Goal: Obtain resource: Download file/media

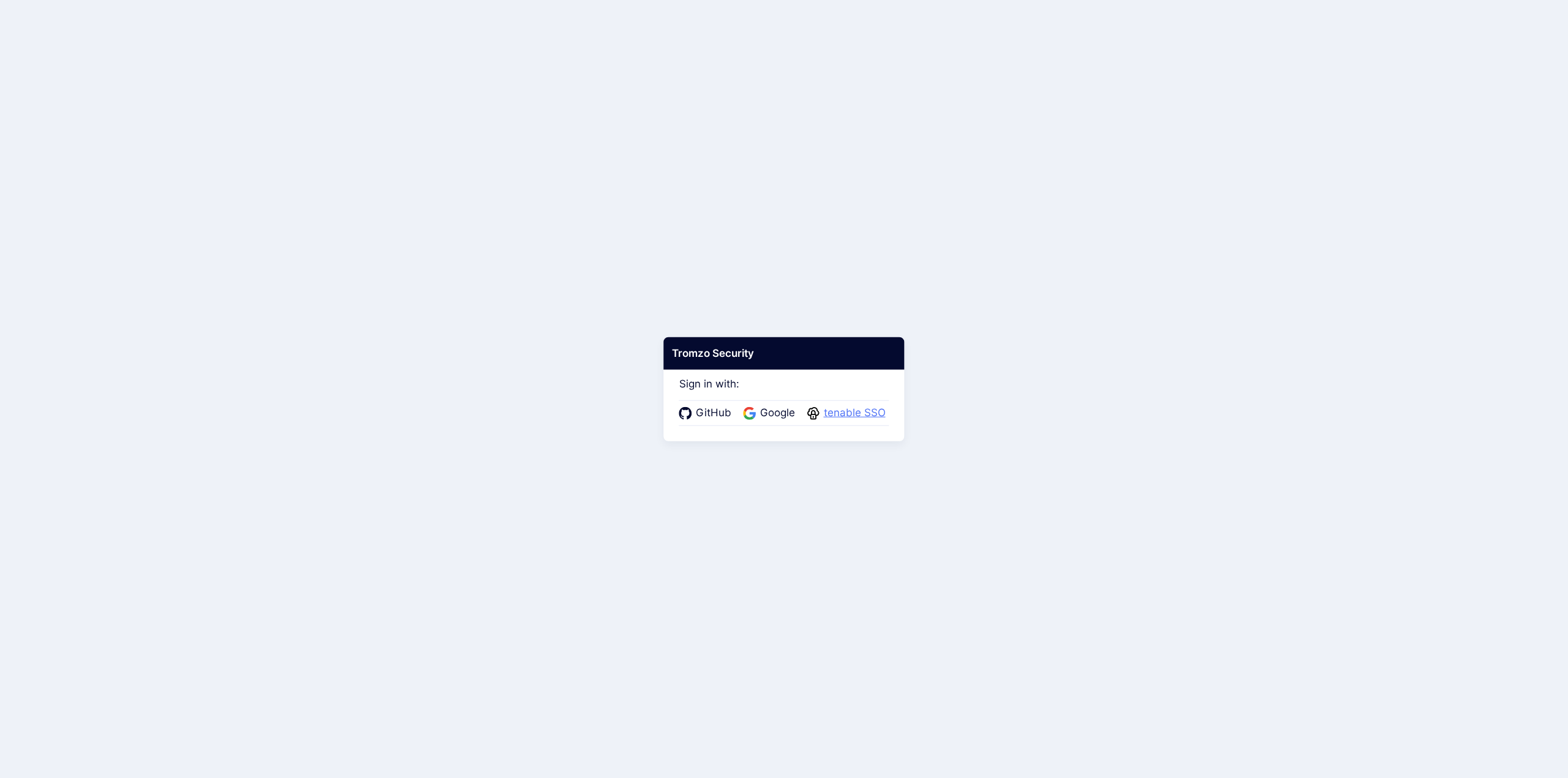
click at [847, 411] on span "tenable SSO" at bounding box center [855, 414] width 69 height 16
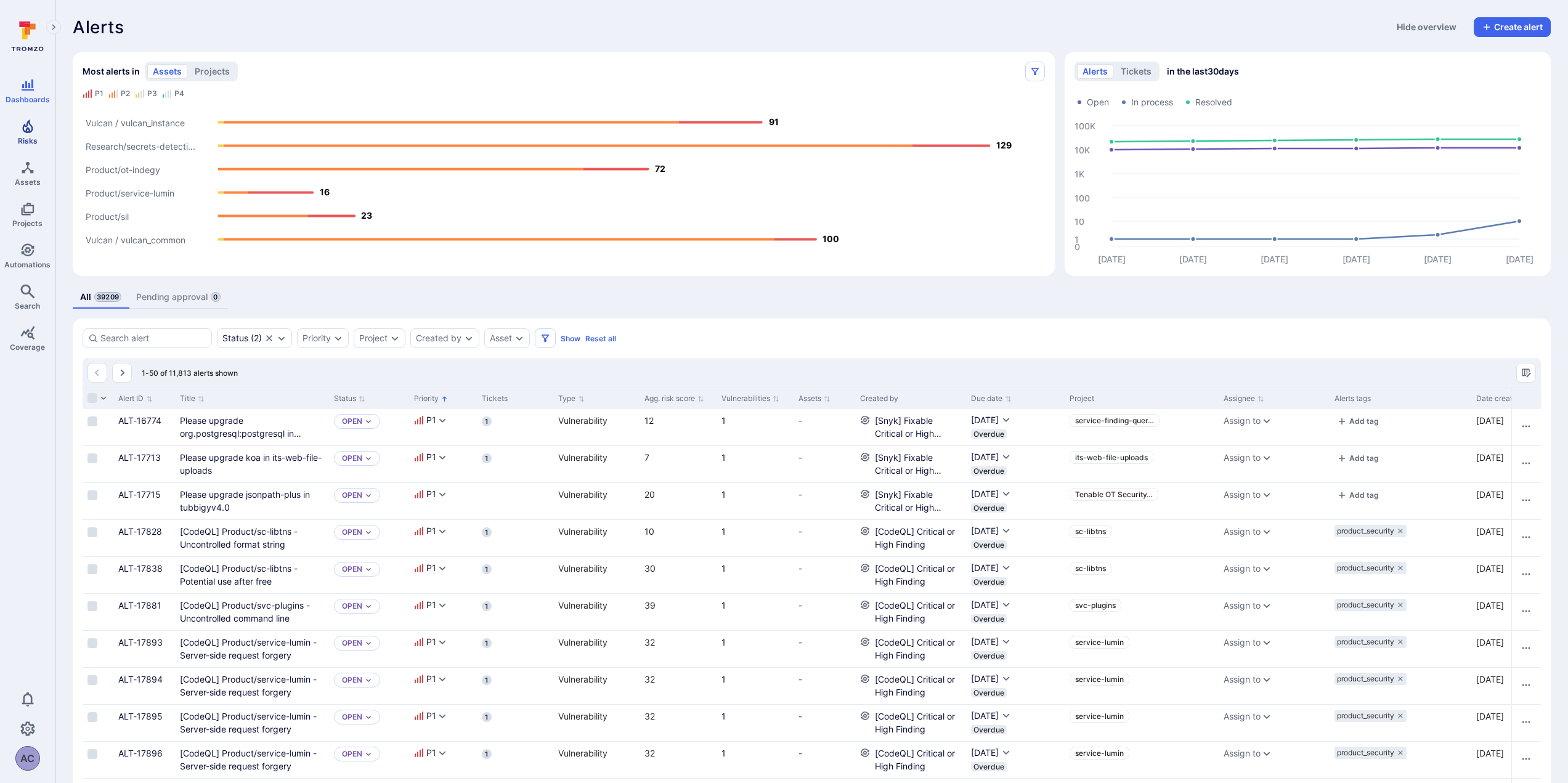
click at [34, 134] on link "Risks" at bounding box center [27, 132] width 55 height 36
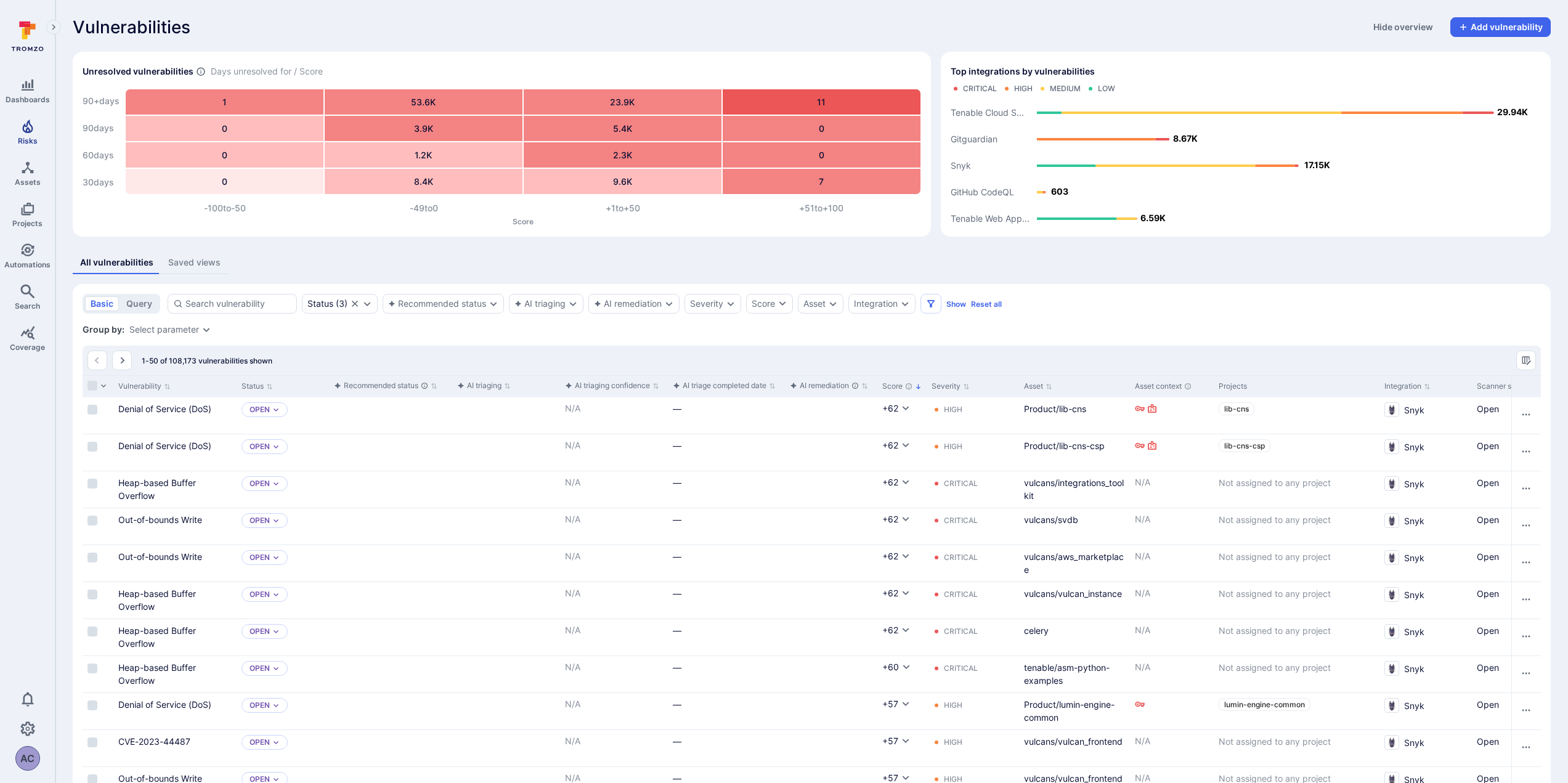
click at [28, 135] on link "Risks" at bounding box center [27, 132] width 55 height 36
click at [901, 306] on div "Integration" at bounding box center [882, 303] width 67 height 20
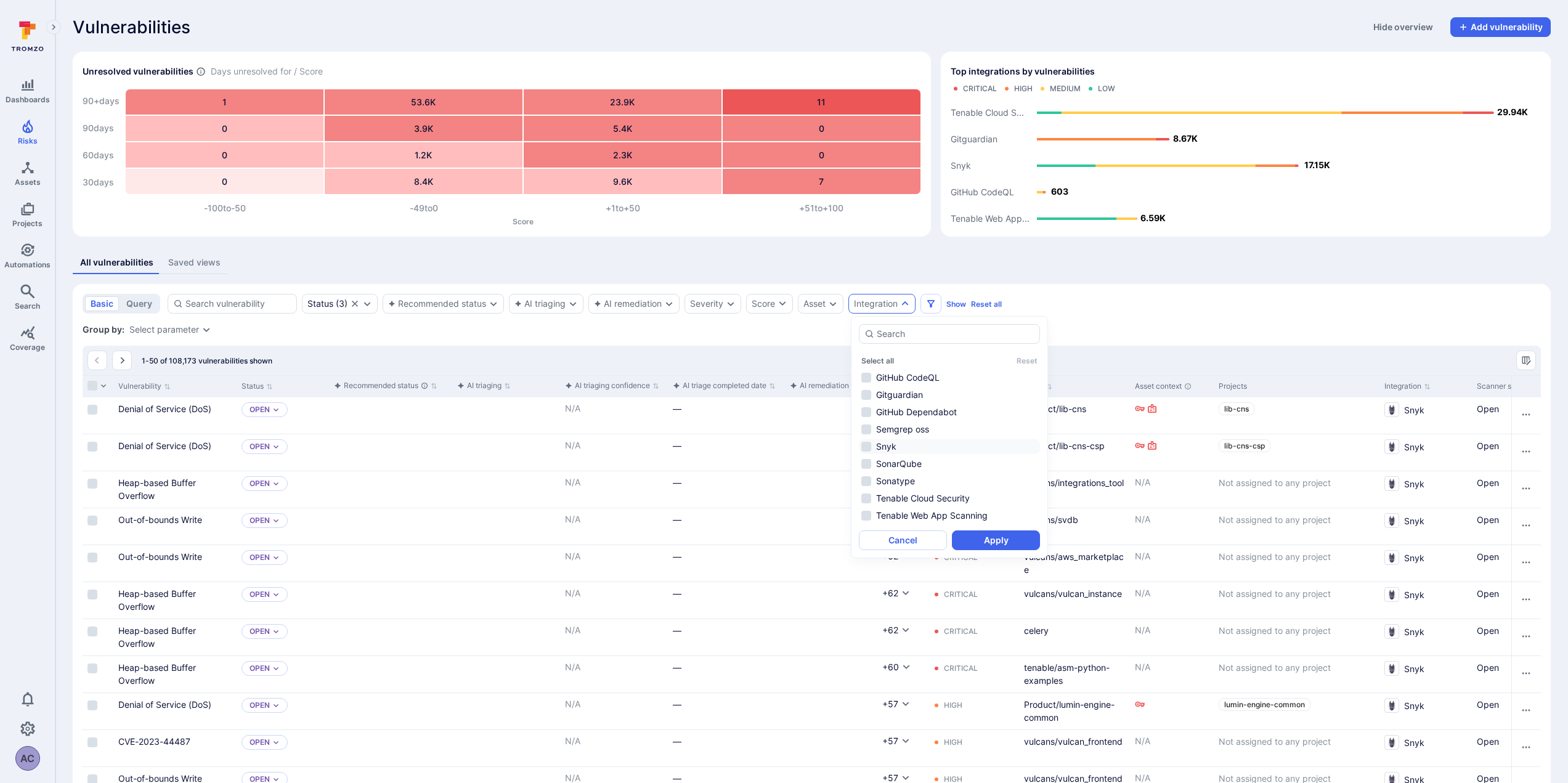
click at [866, 448] on li "Snyk" at bounding box center [949, 447] width 181 height 15
click at [995, 538] on button "Apply" at bounding box center [995, 540] width 88 height 20
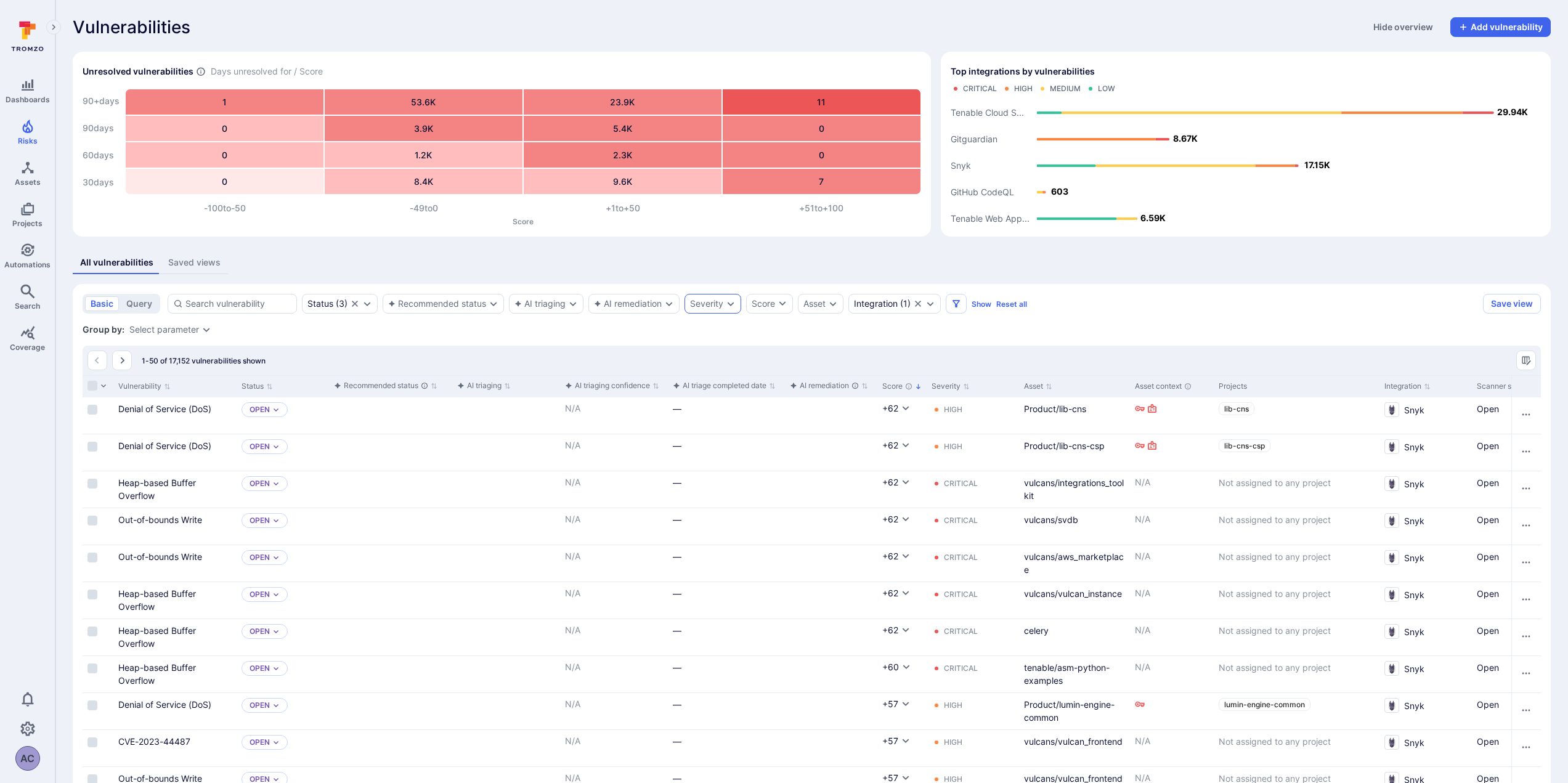
click at [736, 301] on icon "Expand dropdown" at bounding box center [731, 304] width 10 height 10
click at [706, 391] on li "High" at bounding box center [784, 395] width 181 height 15
click at [706, 379] on li "Critical" at bounding box center [784, 378] width 181 height 15
click at [829, 477] on button "Apply" at bounding box center [831, 471] width 88 height 20
click at [205, 330] on icon "Expand dropdown" at bounding box center [207, 330] width 10 height 10
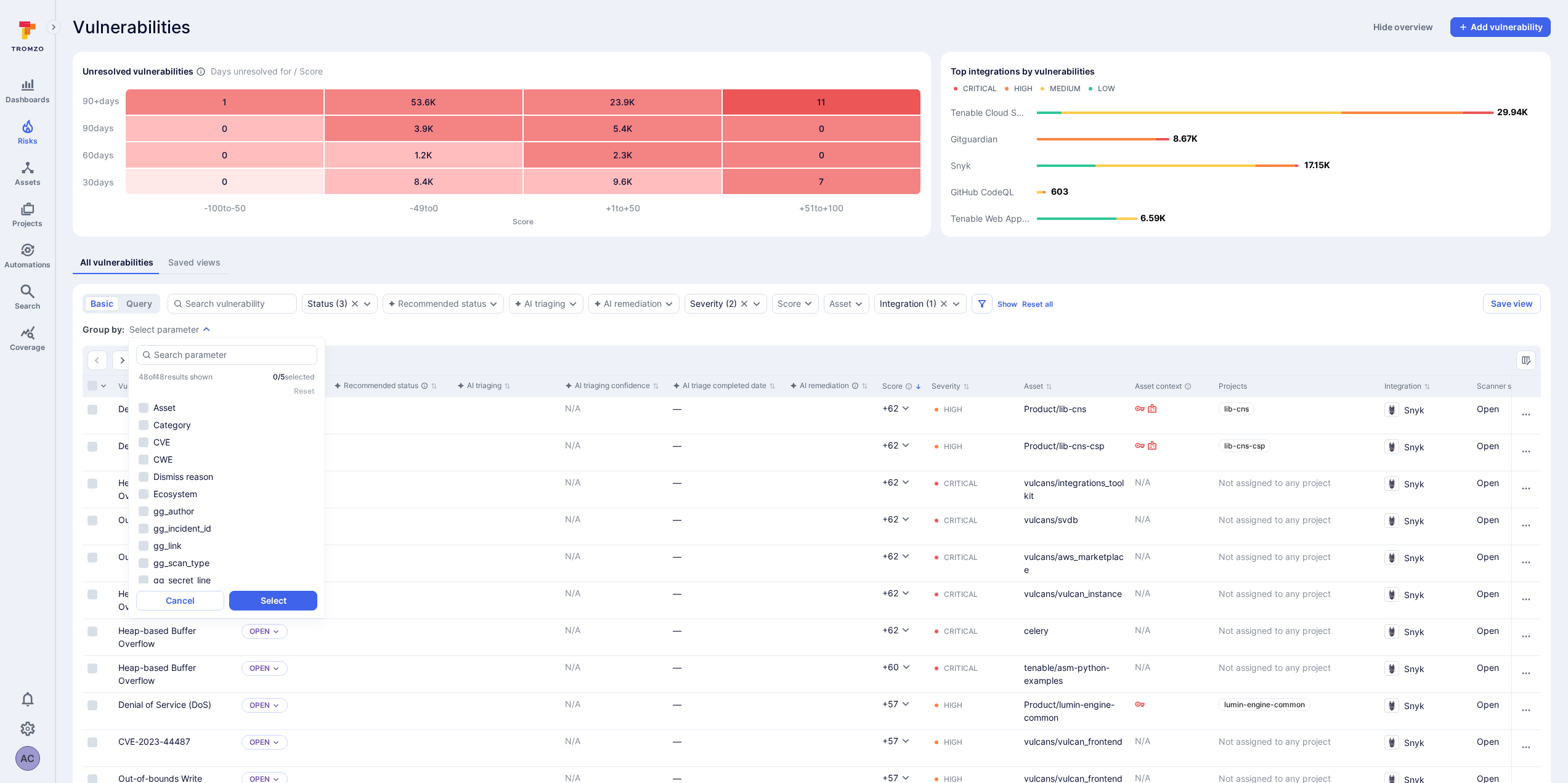
click at [677, 335] on div "Group by: Select parameter" at bounding box center [811, 330] width 1458 height 12
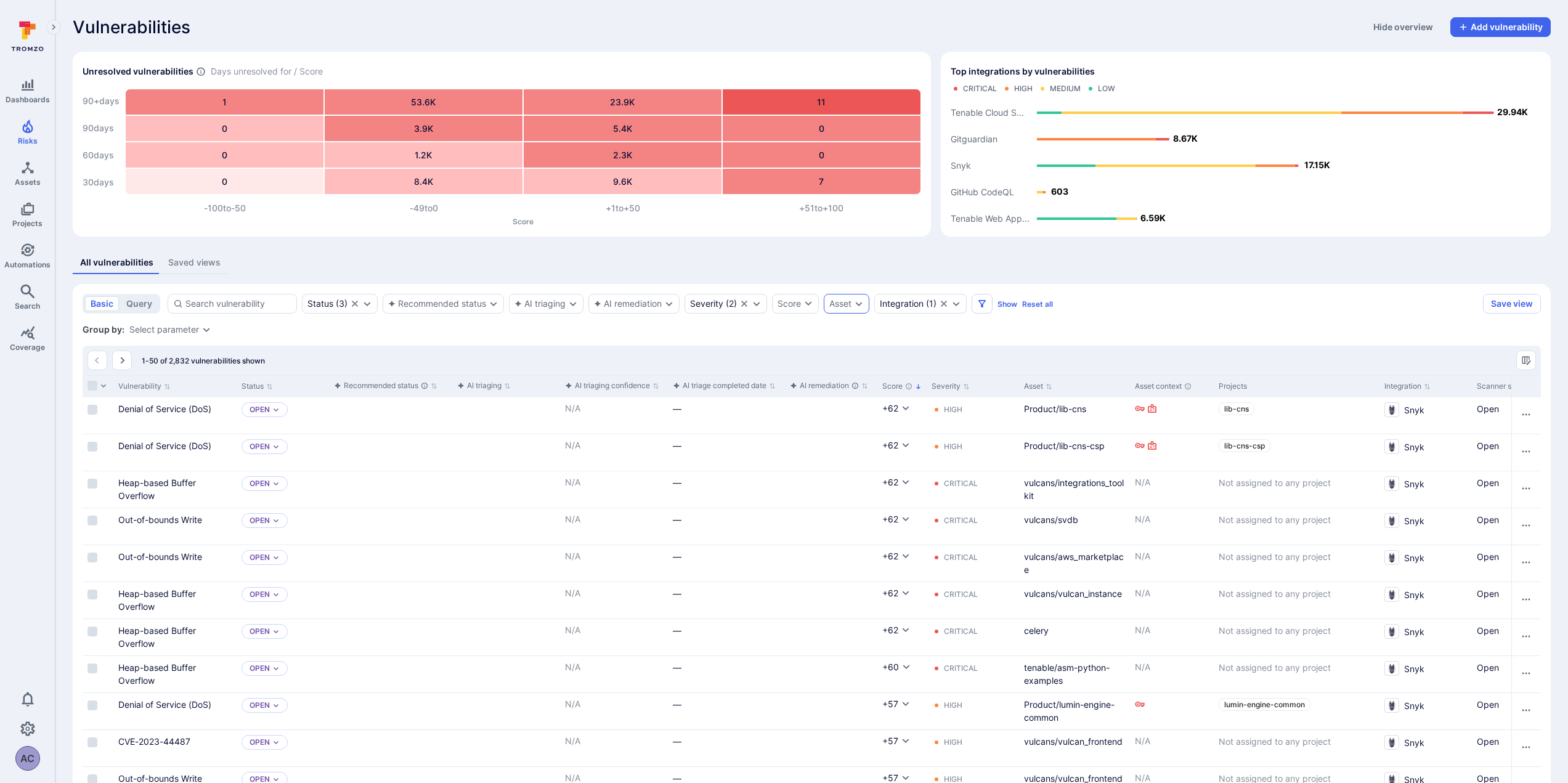
click at [855, 303] on div "Asset" at bounding box center [846, 303] width 46 height 20
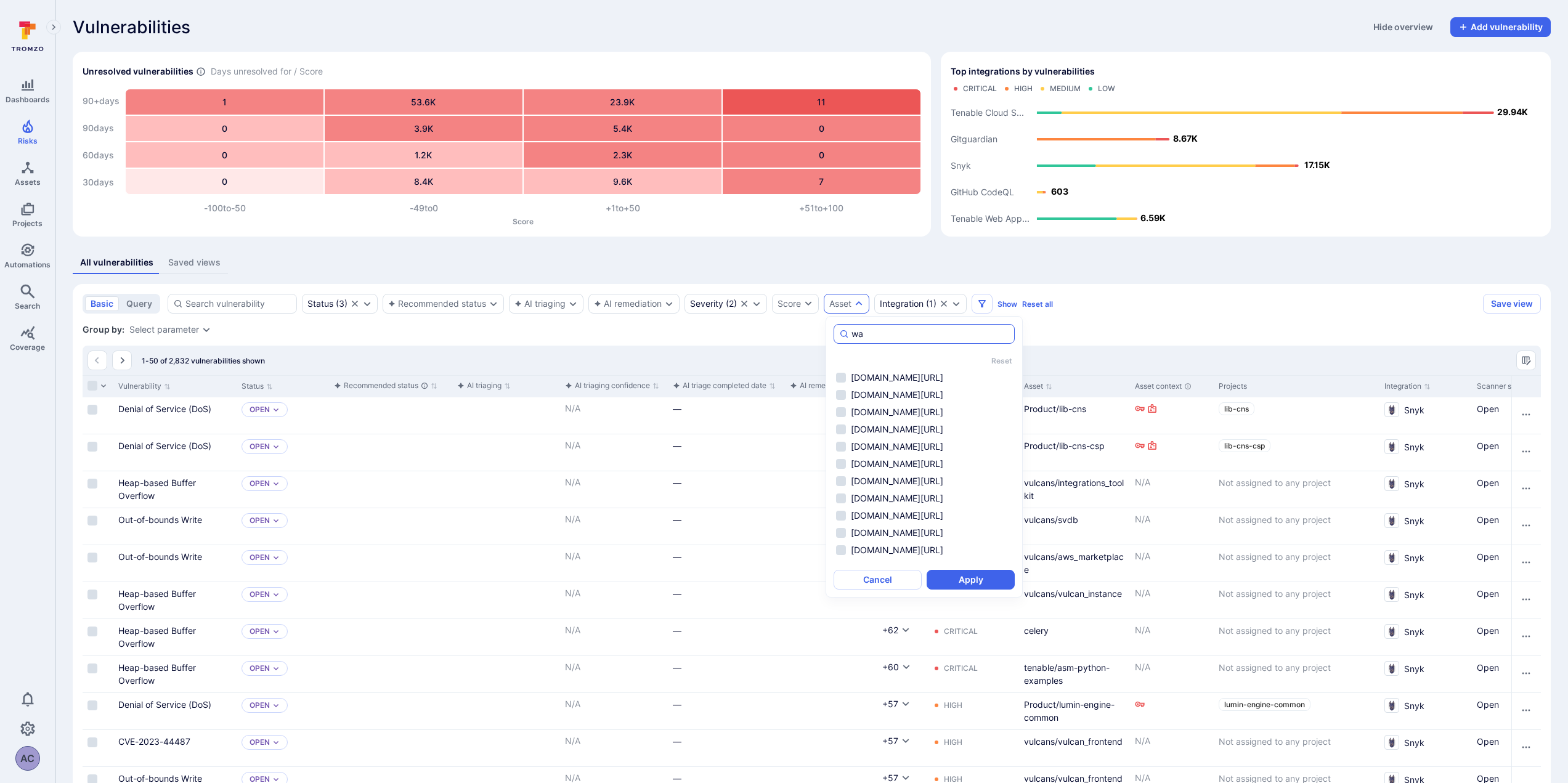
type input "was"
click at [956, 328] on input "was" at bounding box center [930, 333] width 158 height 12
click at [956, 327] on input "was" at bounding box center [930, 333] width 158 height 12
click at [1121, 327] on div "Group by: Select parameter" at bounding box center [811, 330] width 1458 height 12
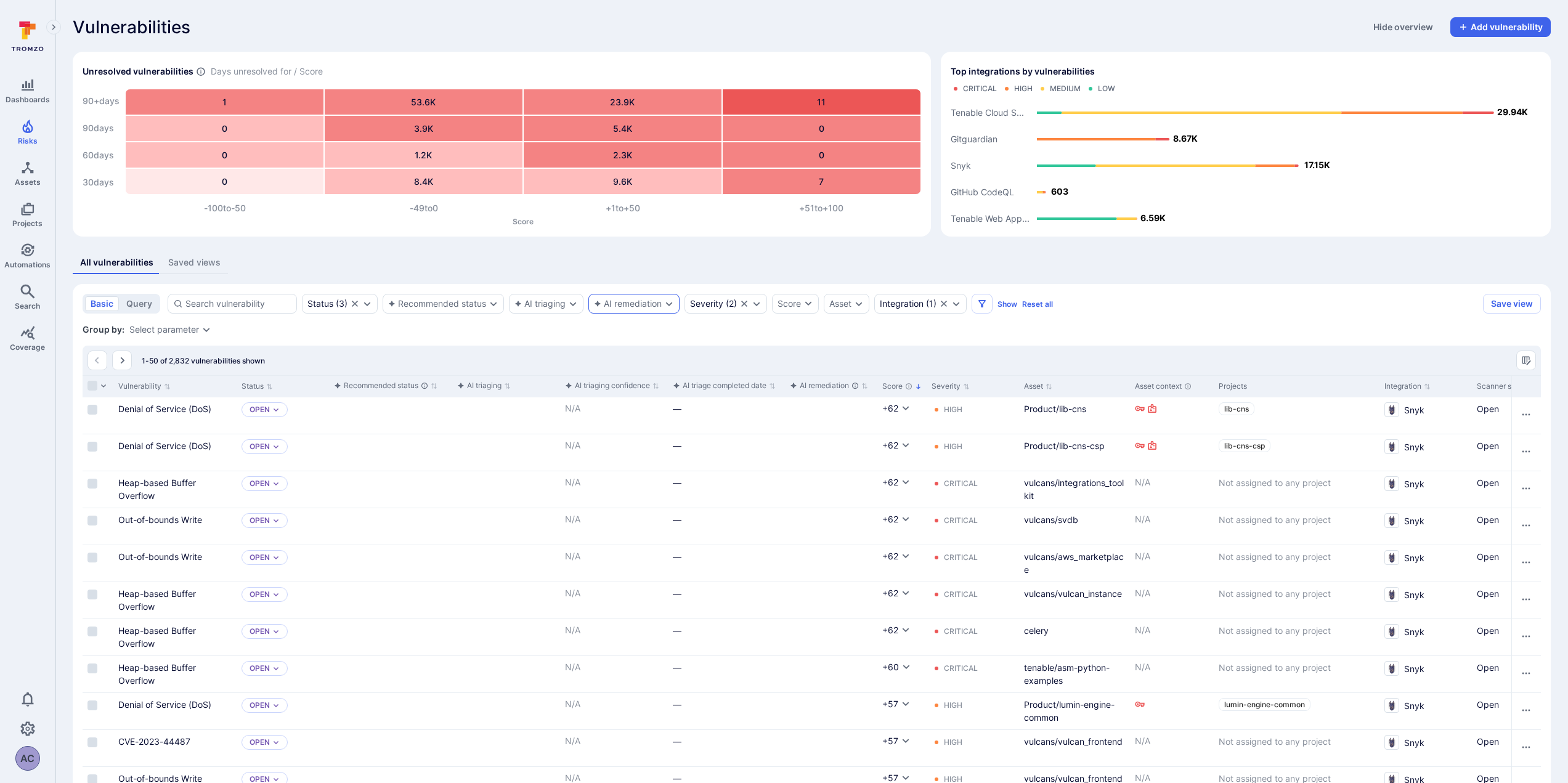
click at [676, 311] on div "AI remediation" at bounding box center [634, 303] width 91 height 20
click at [573, 304] on icon "Expand dropdown" at bounding box center [573, 304] width 7 height 4
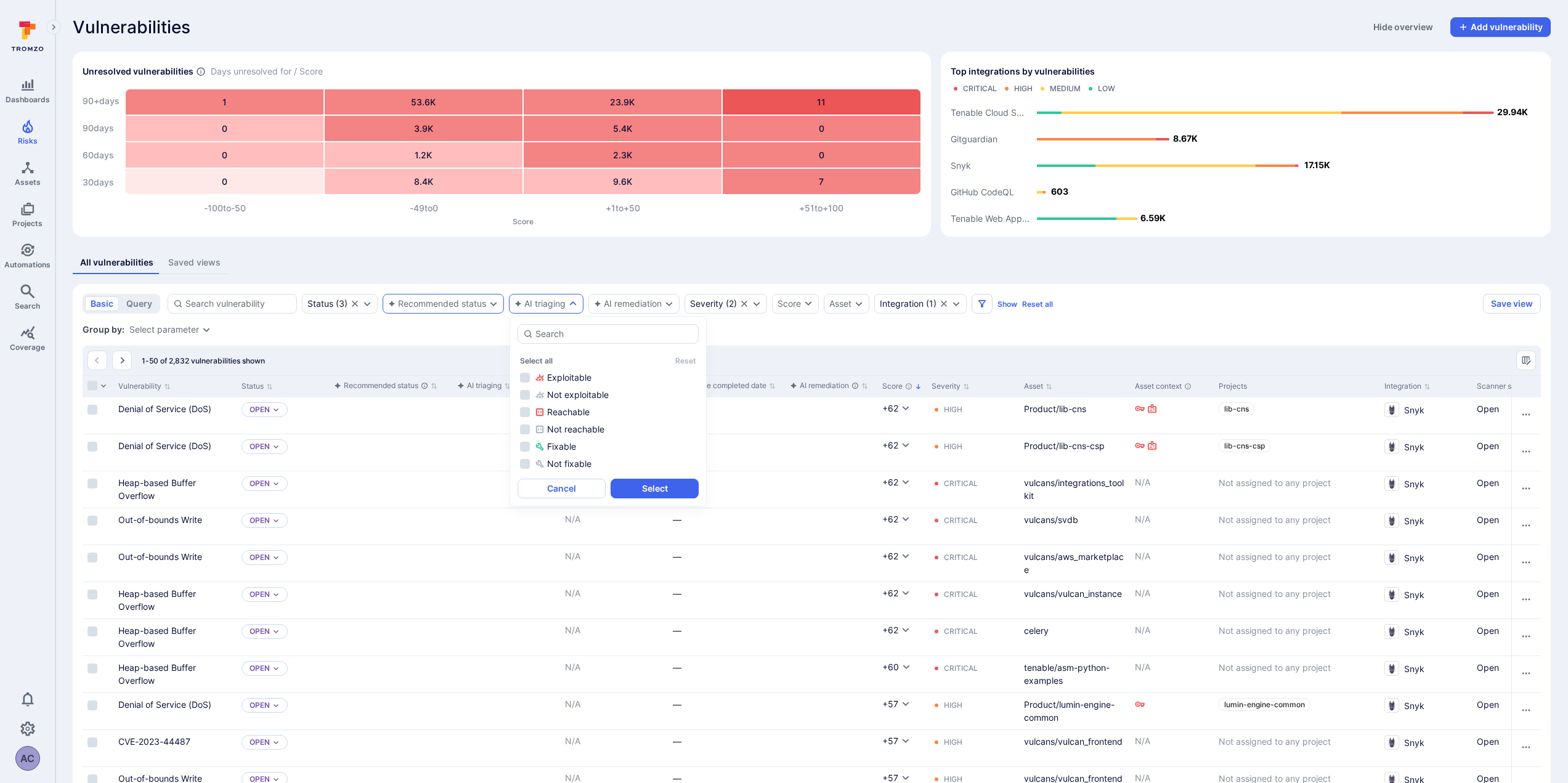
click at [494, 304] on icon "Expand dropdown" at bounding box center [493, 304] width 10 height 10
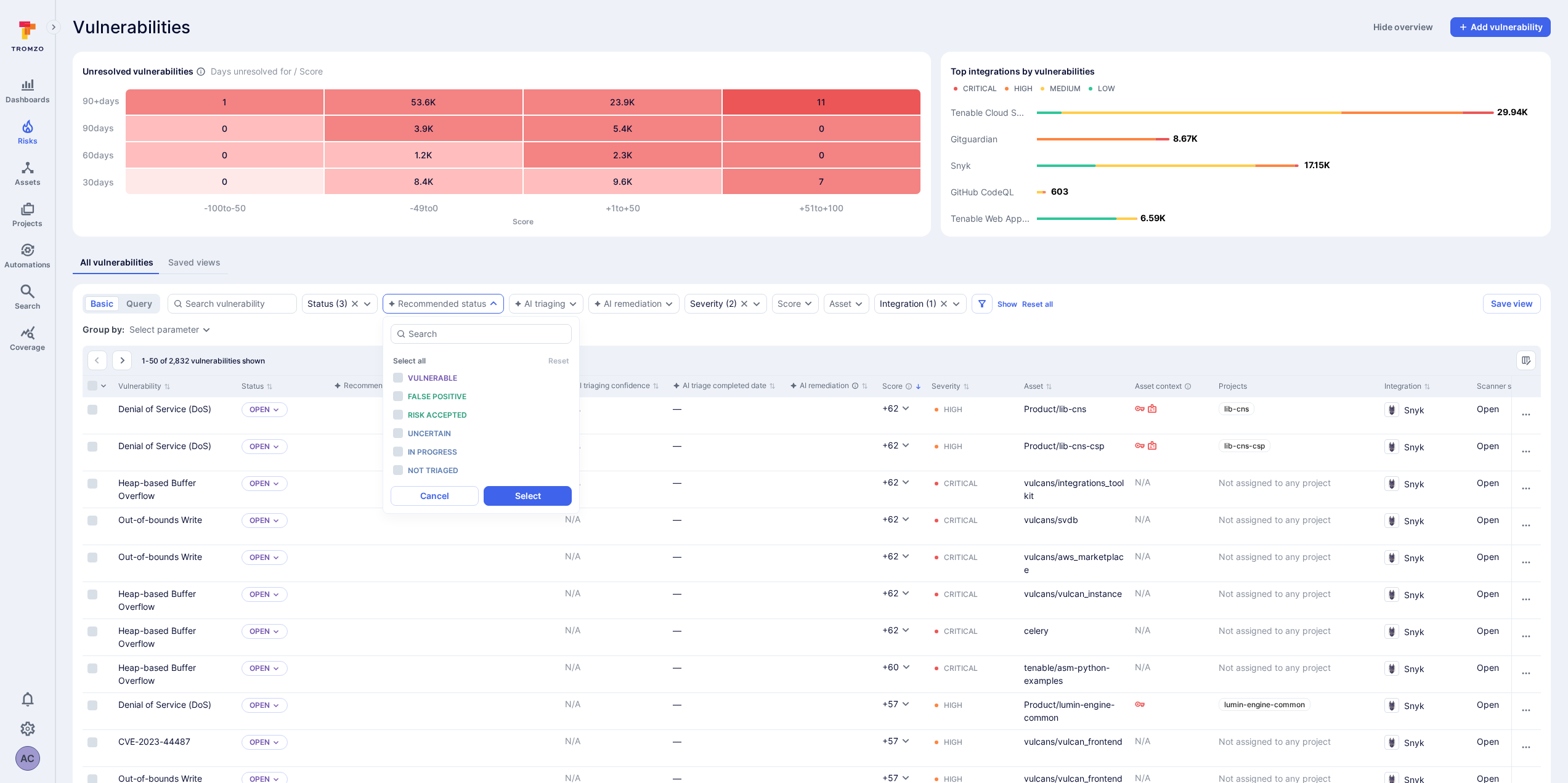
click at [494, 304] on icon "Expand dropdown" at bounding box center [493, 304] width 10 height 10
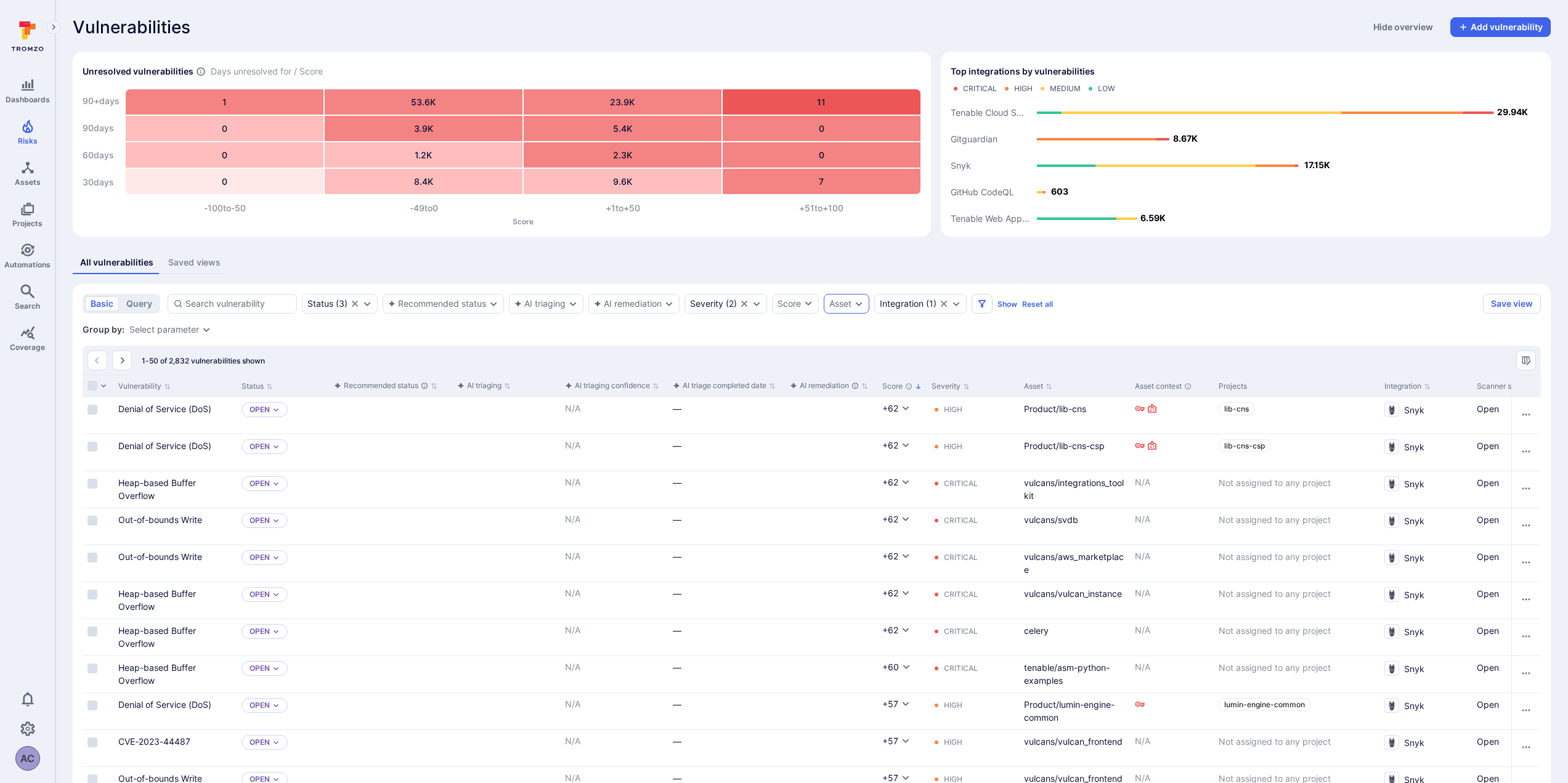
click at [858, 308] on icon "Expand dropdown" at bounding box center [859, 304] width 10 height 10
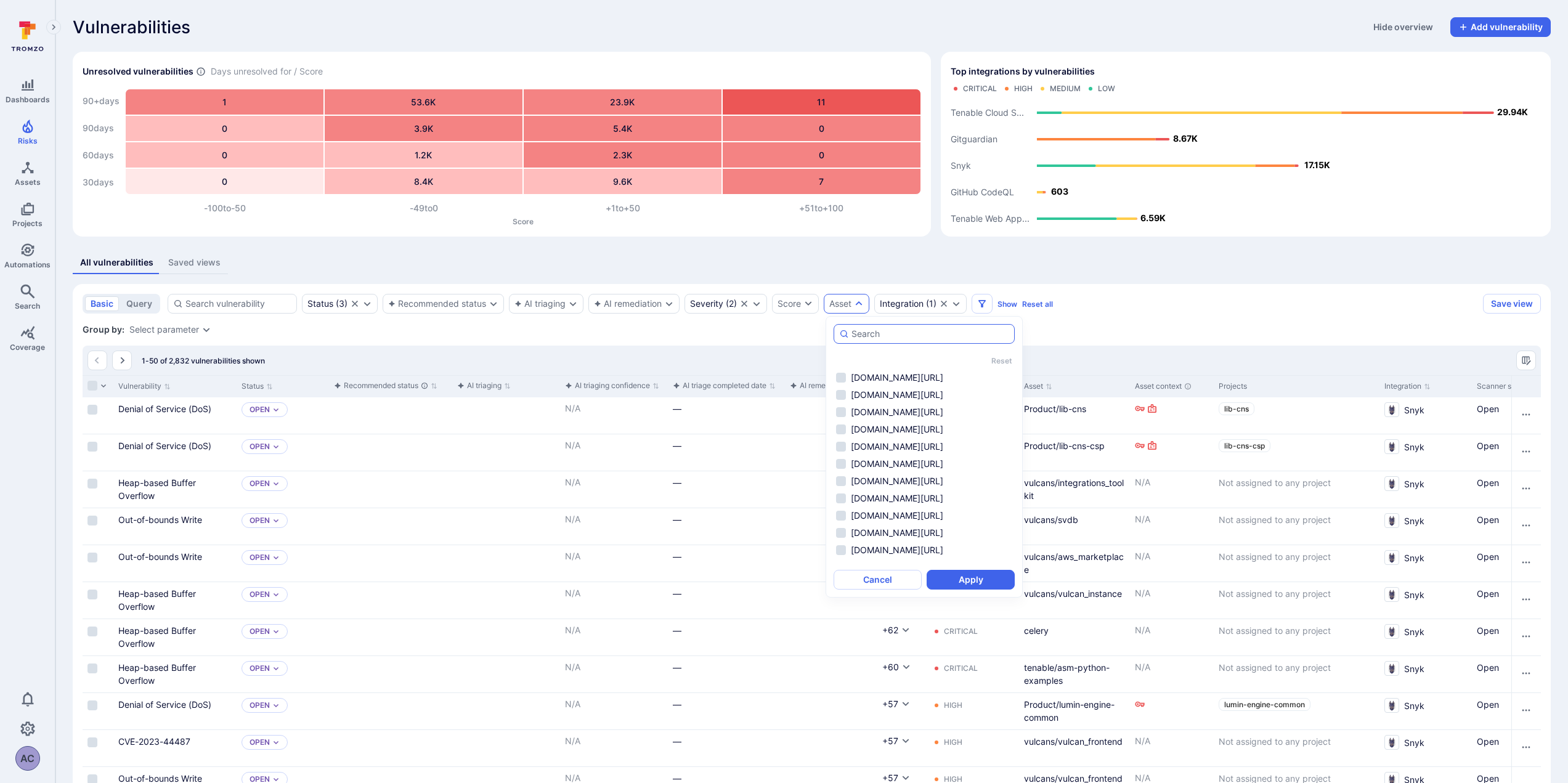
click at [981, 339] on input "autocomplete options" at bounding box center [930, 333] width 158 height 12
click at [942, 333] on input "TVM" at bounding box center [930, 333] width 158 height 12
click at [938, 333] on input "TVM" at bounding box center [930, 333] width 158 height 12
type input "T"
click at [984, 305] on icon "Filters" at bounding box center [982, 303] width 7 height 7
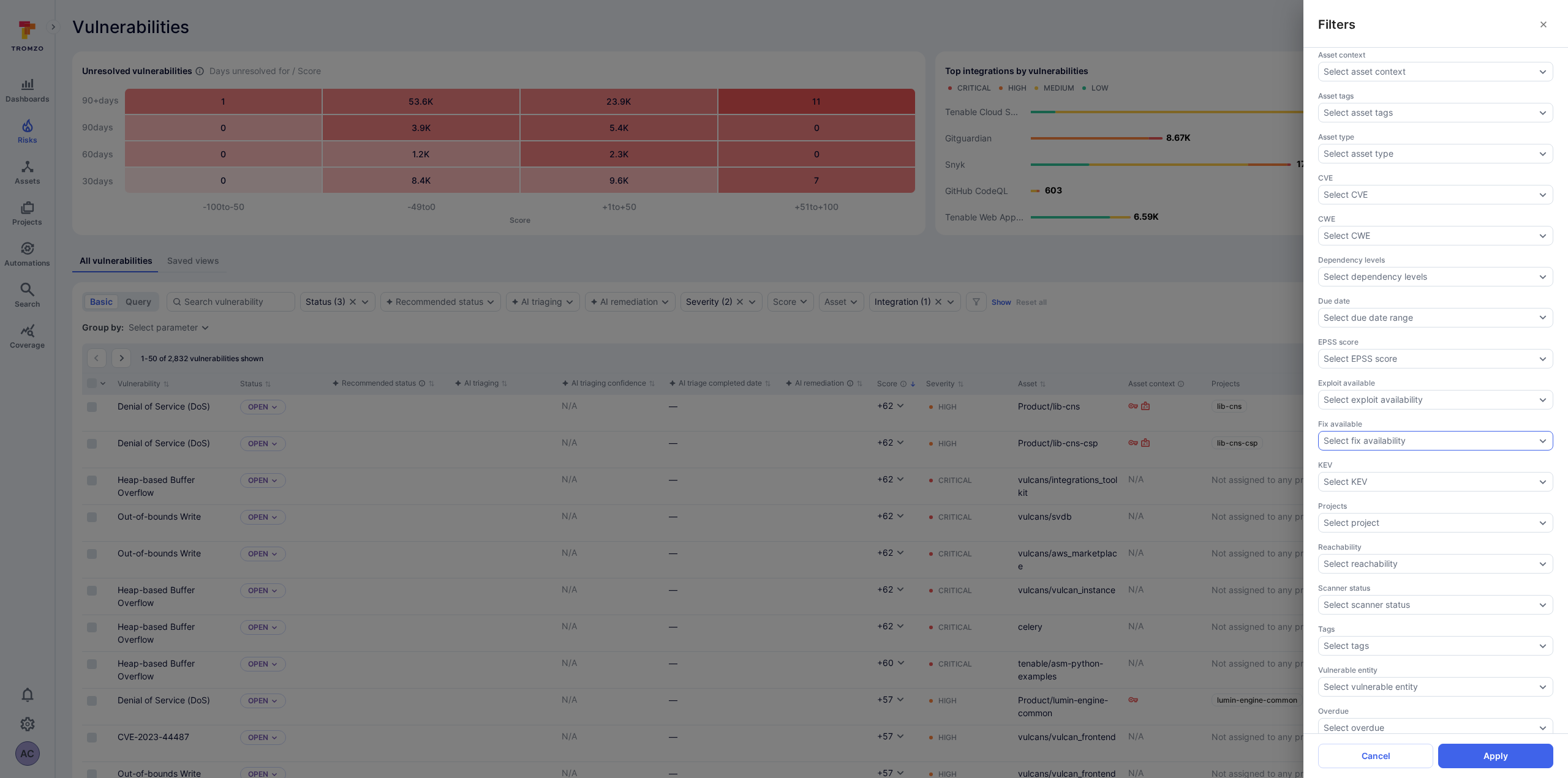
scroll to position [103, 0]
click at [1399, 515] on div "Select project" at bounding box center [1435, 508] width 235 height 20
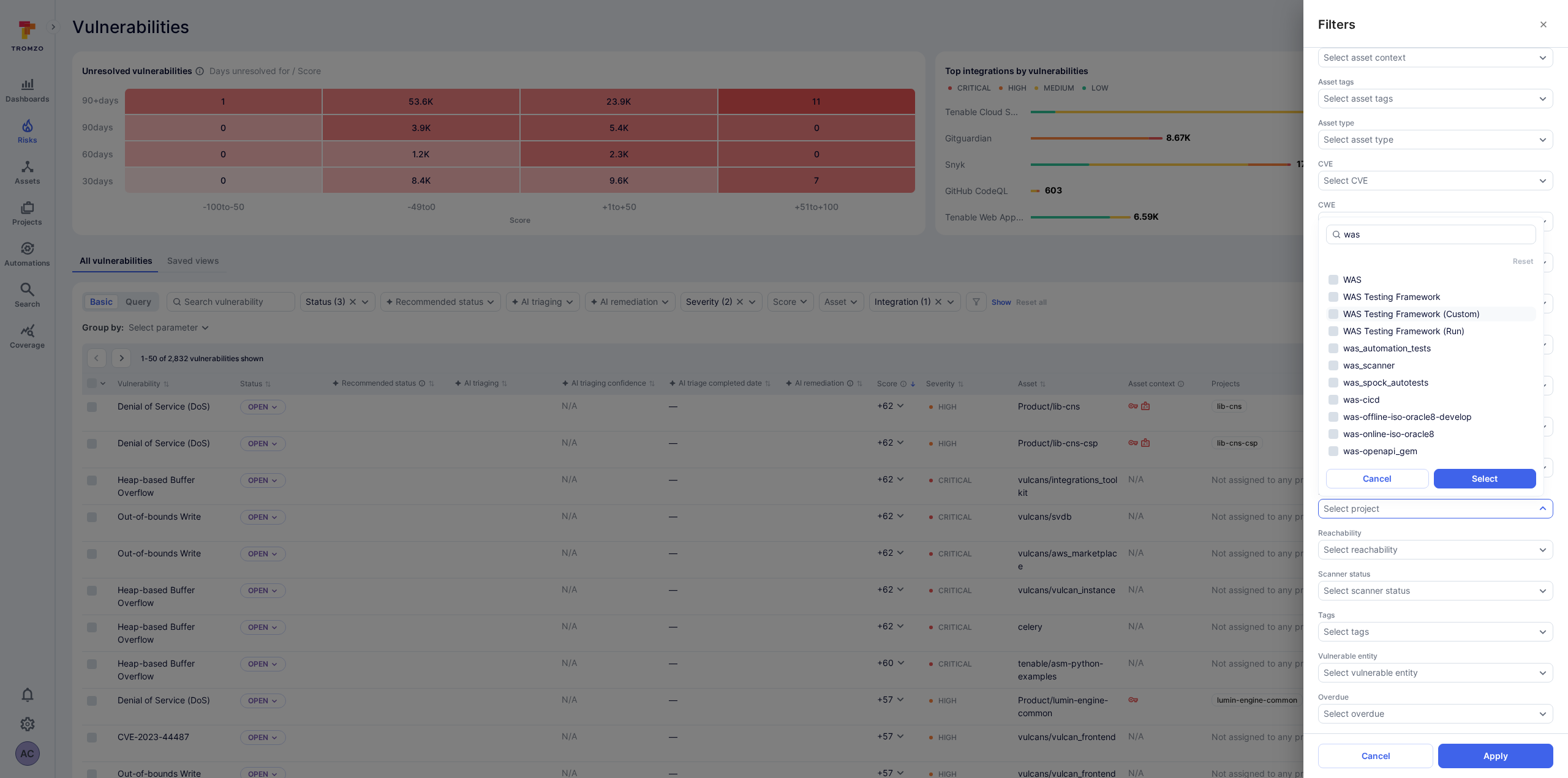
scroll to position [254, 0]
click at [1335, 315] on li "WAS" at bounding box center [1431, 316] width 210 height 14
type input "was"
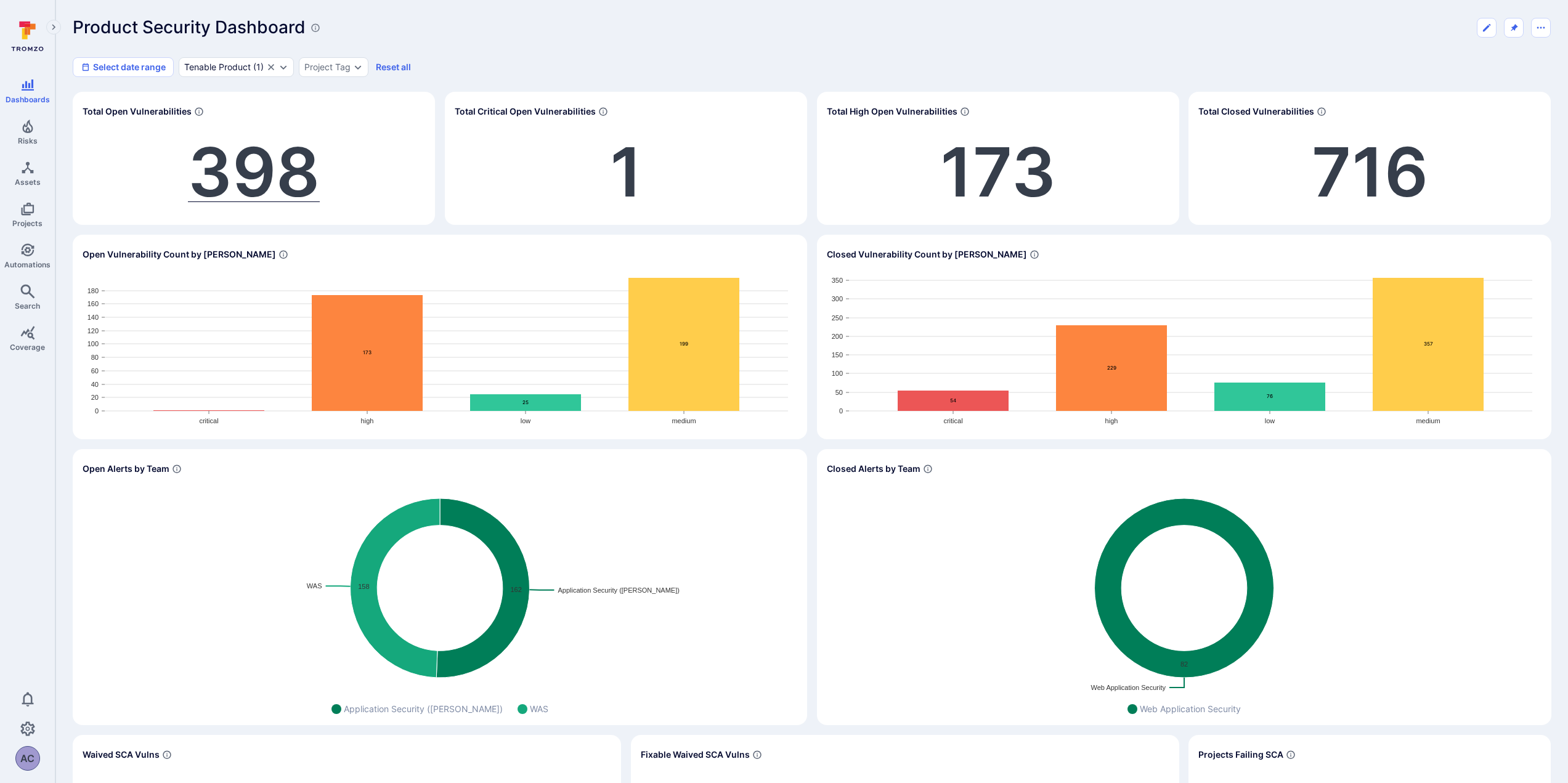
click at [245, 167] on span "398" at bounding box center [253, 172] width 132 height 82
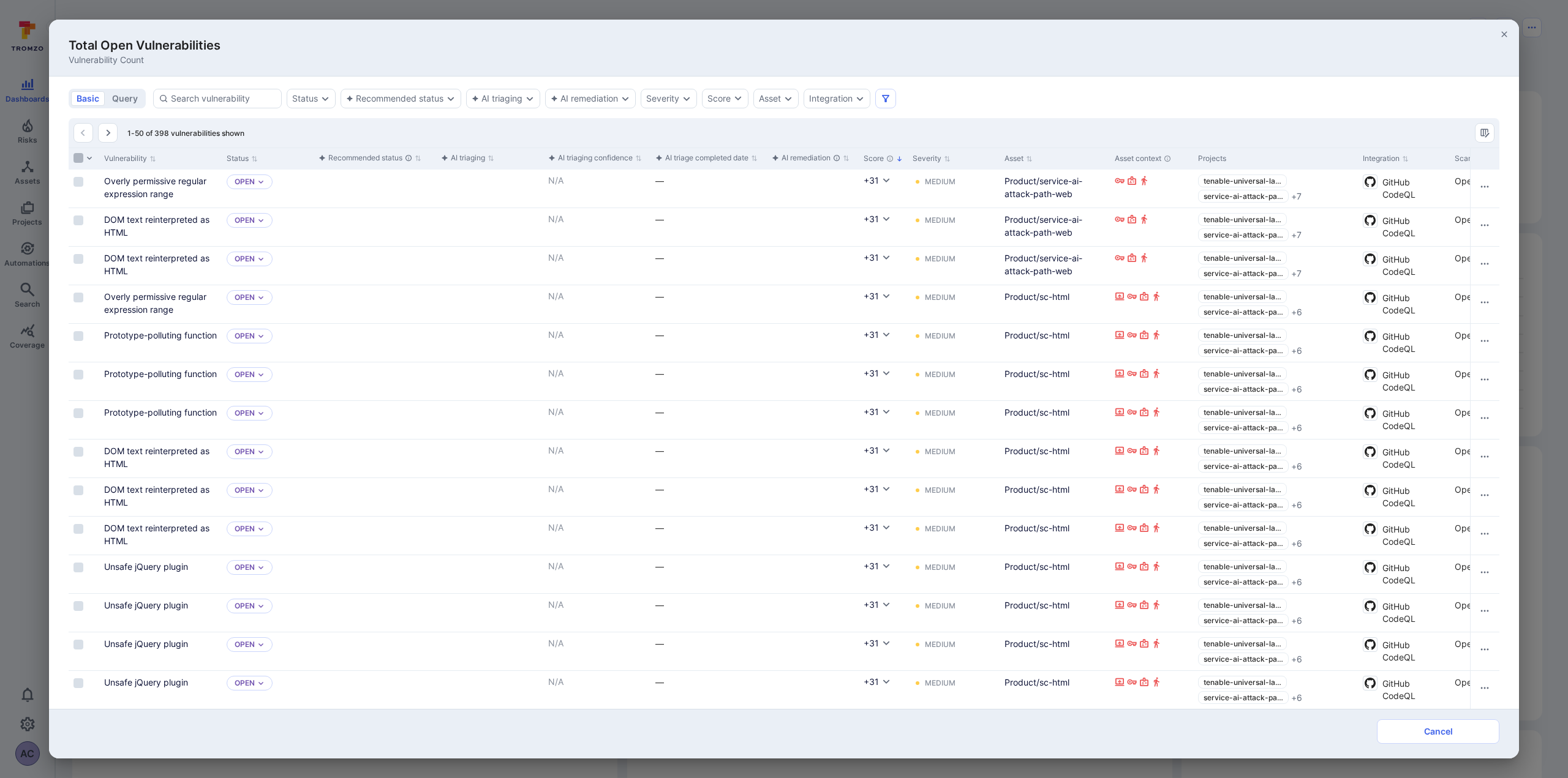
click at [78, 157] on input "Select all rows" at bounding box center [79, 158] width 10 height 10
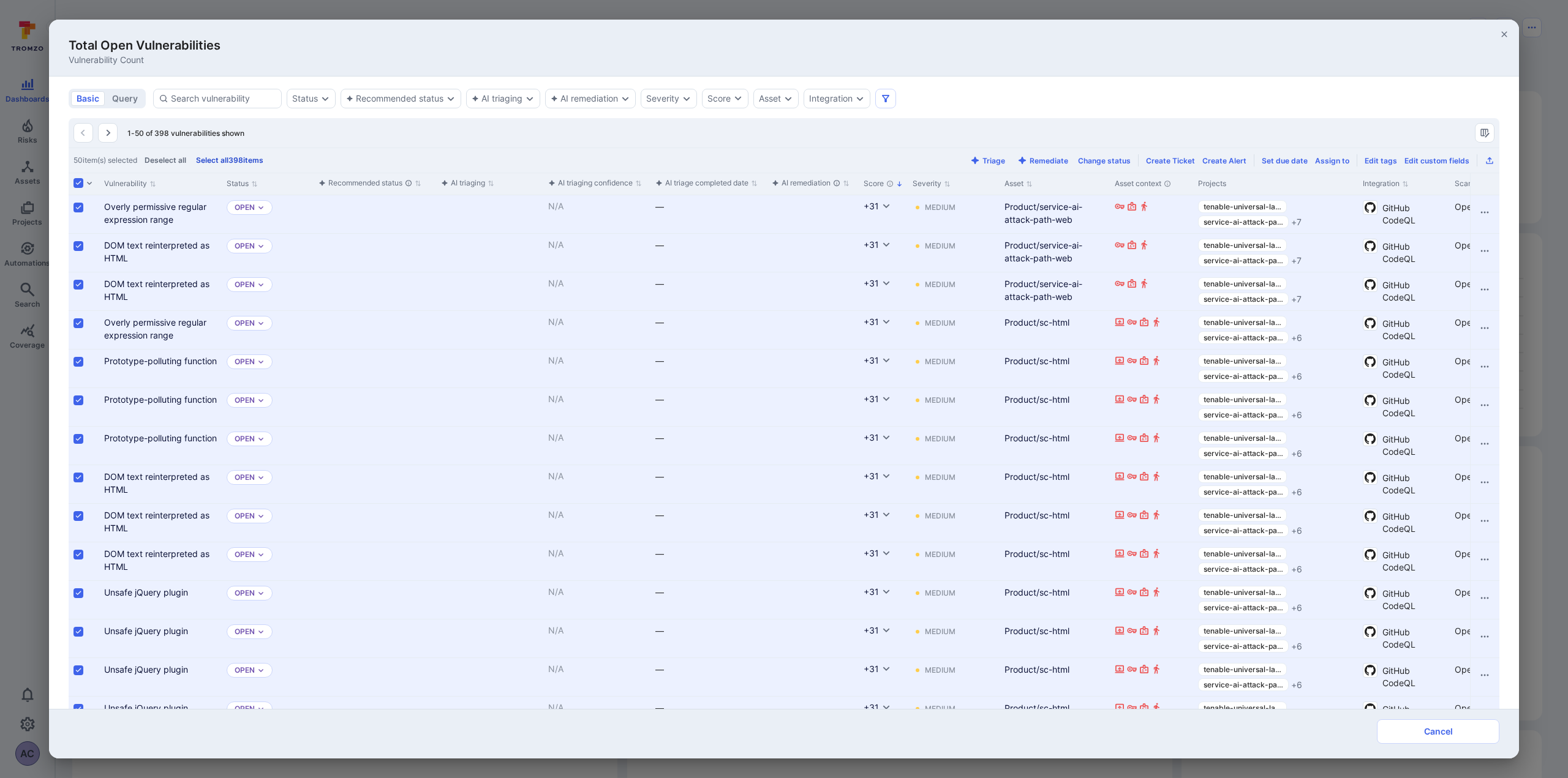
click at [244, 161] on button "Select all 398 items" at bounding box center [230, 160] width 72 height 9
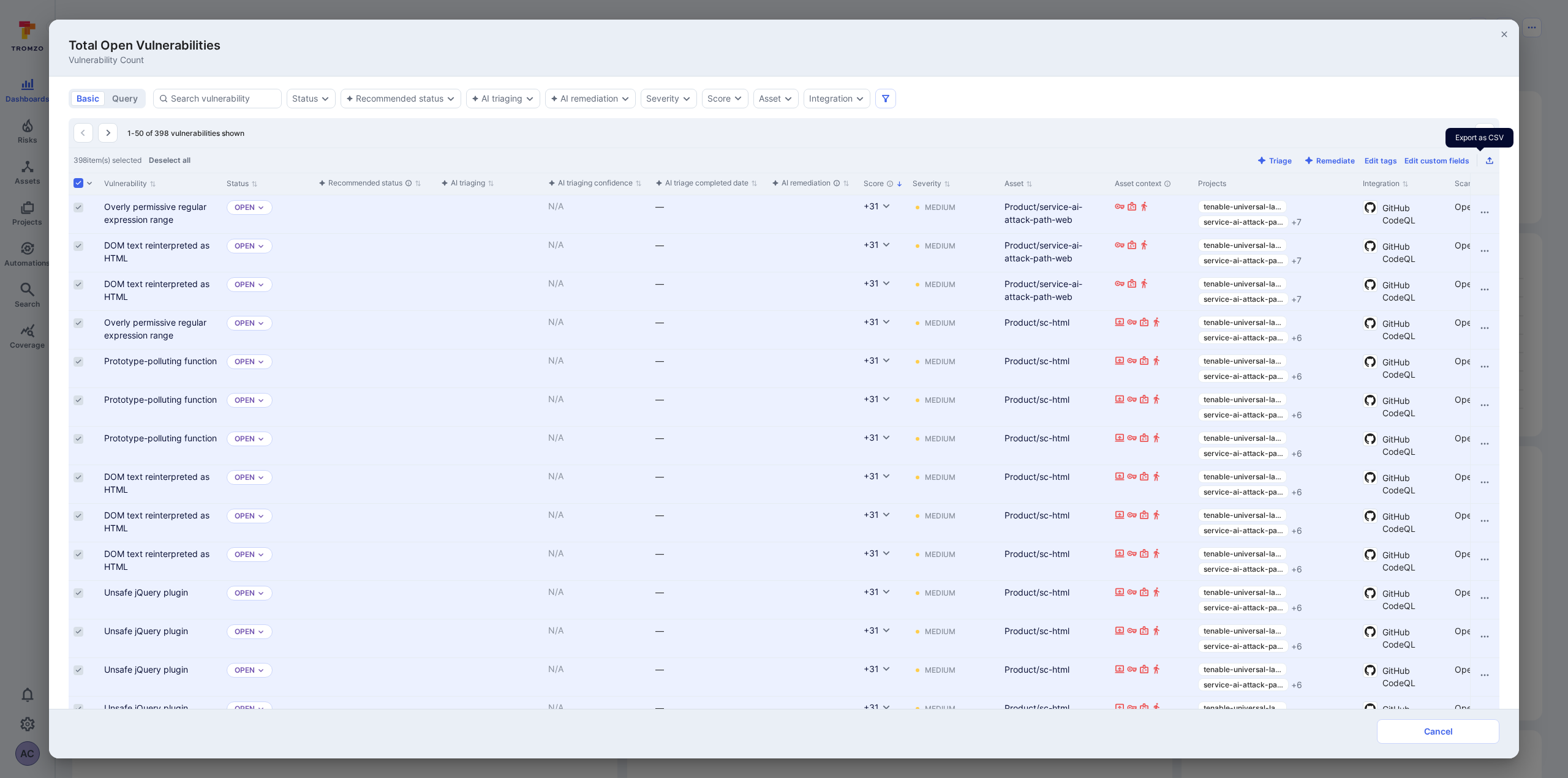
click at [1485, 160] on icon "Export as CSV" at bounding box center [1490, 161] width 10 height 10
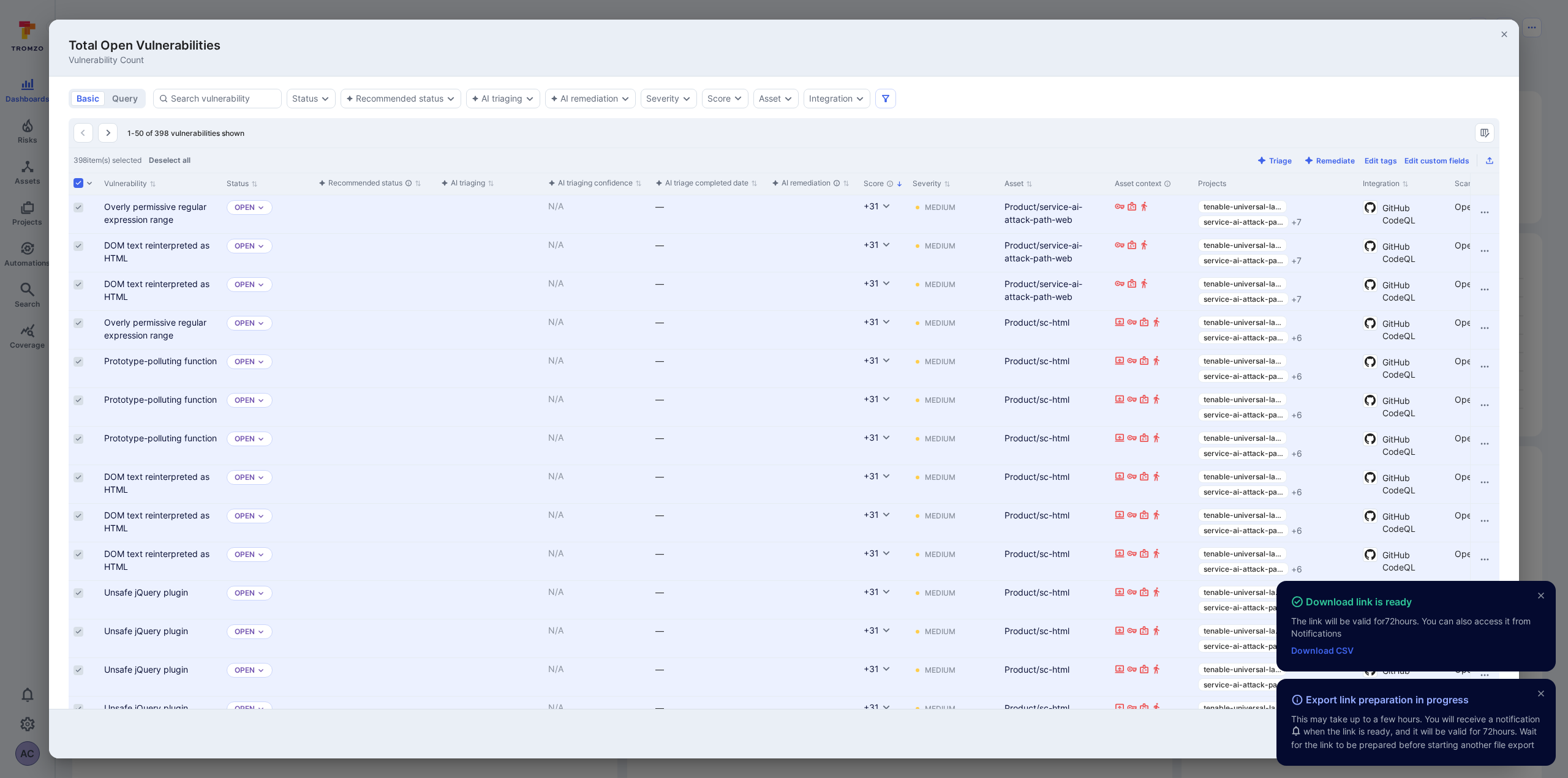
click at [1337, 646] on link "Download CSV" at bounding box center [1322, 651] width 62 height 10
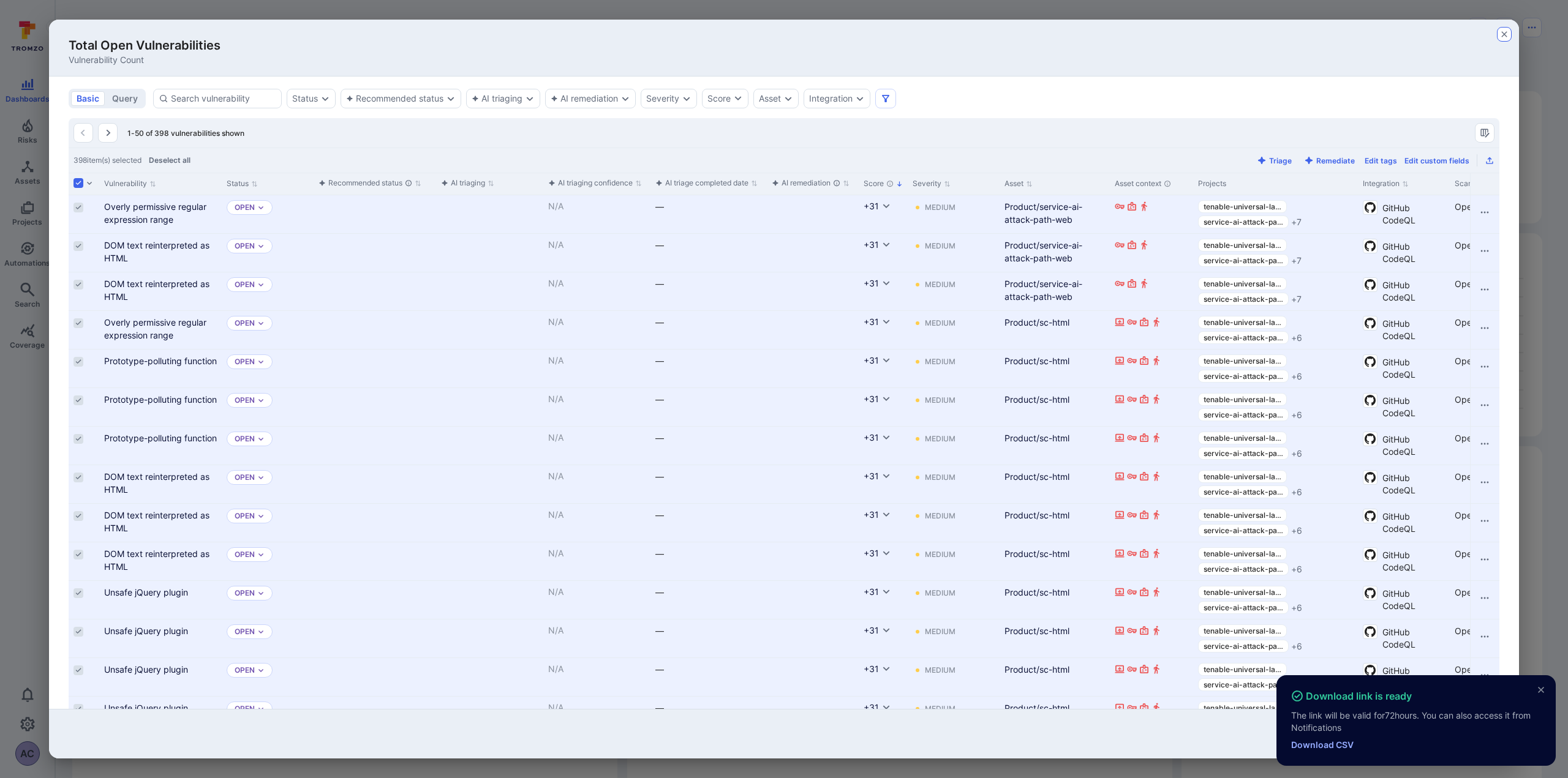
click at [1505, 38] on icon "button" at bounding box center [1504, 35] width 10 height 10
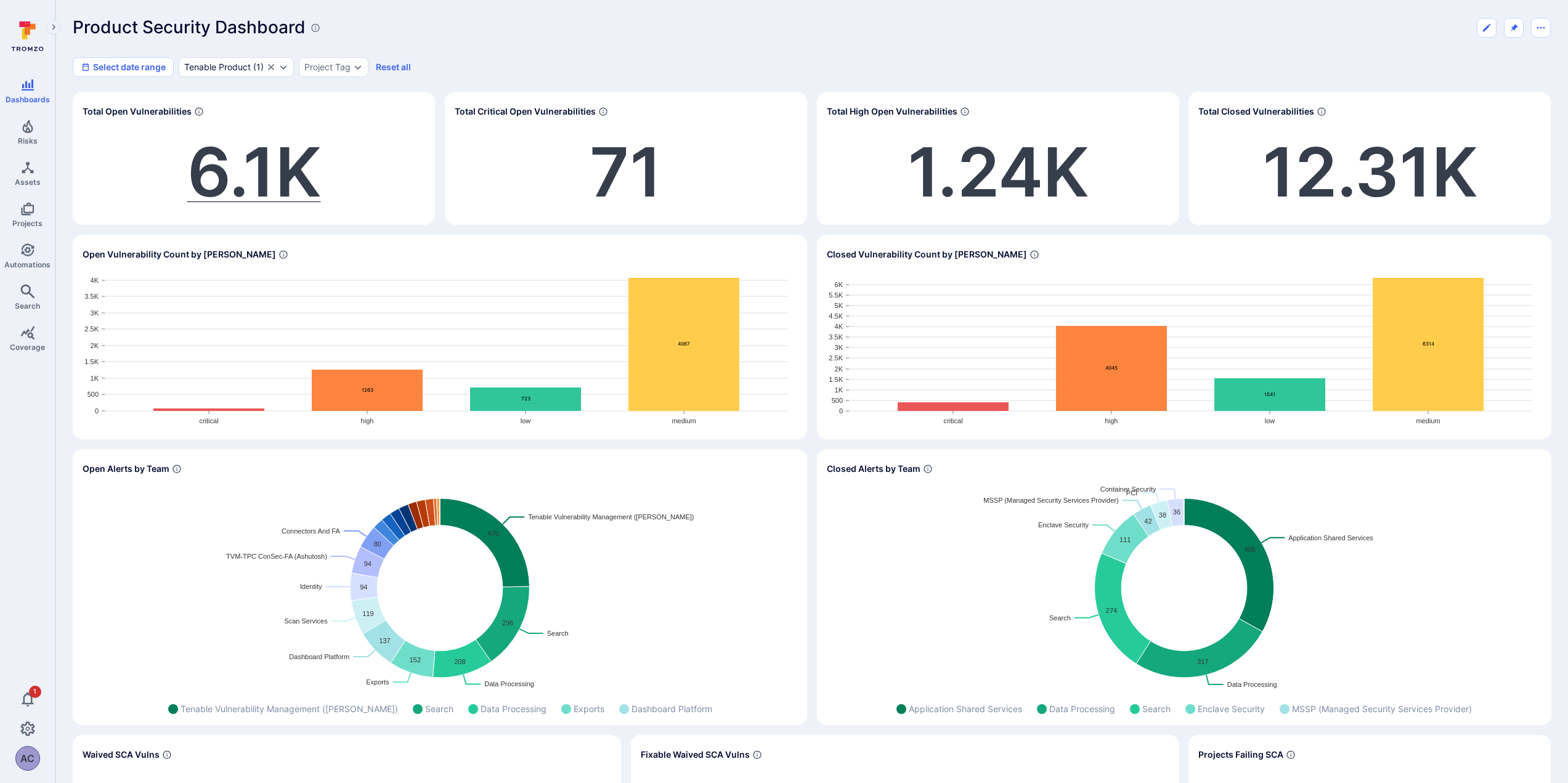
click at [237, 179] on span "6.1K" at bounding box center [254, 172] width 134 height 82
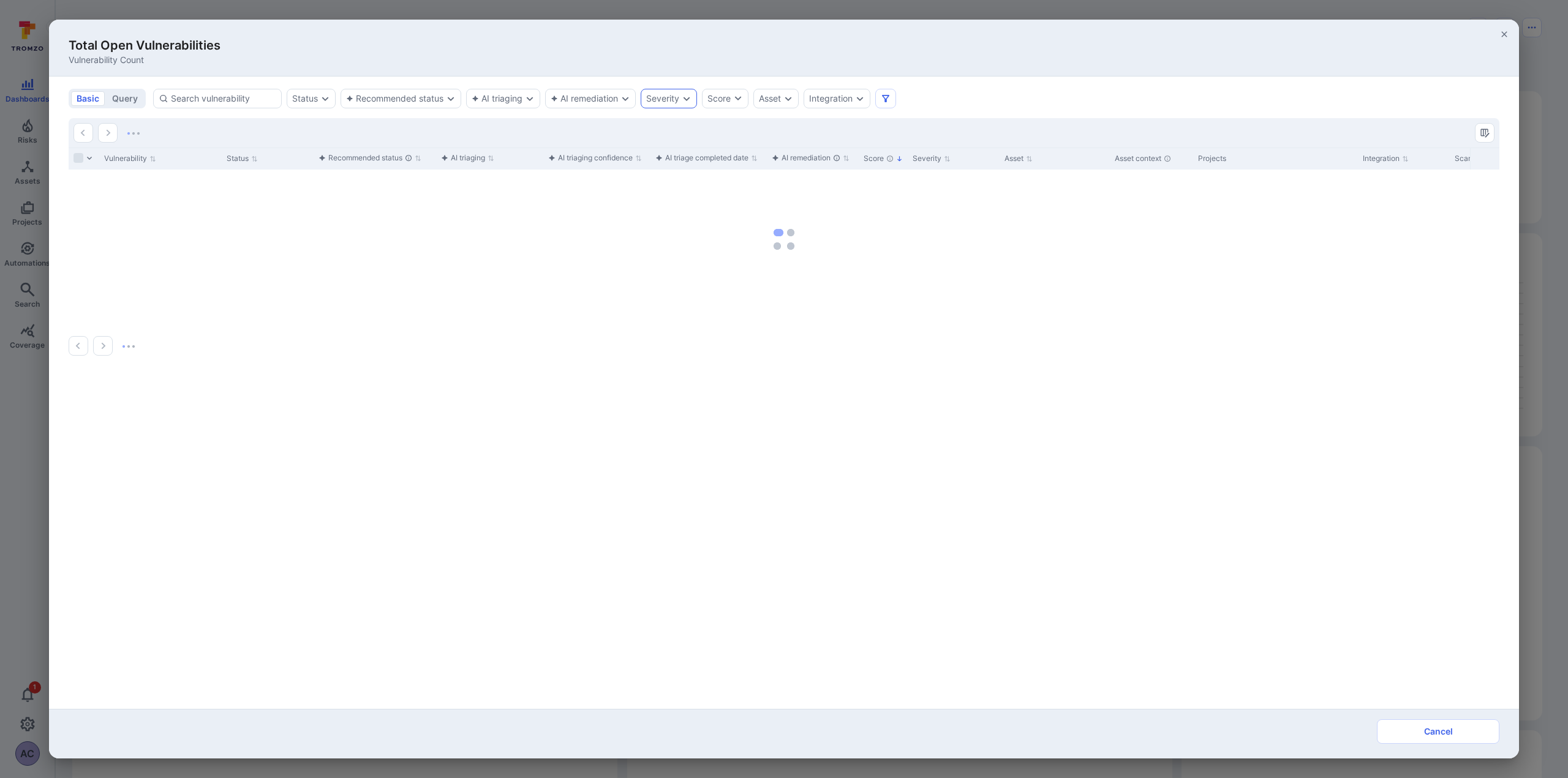
click at [694, 98] on div "Severity" at bounding box center [669, 98] width 56 height 20
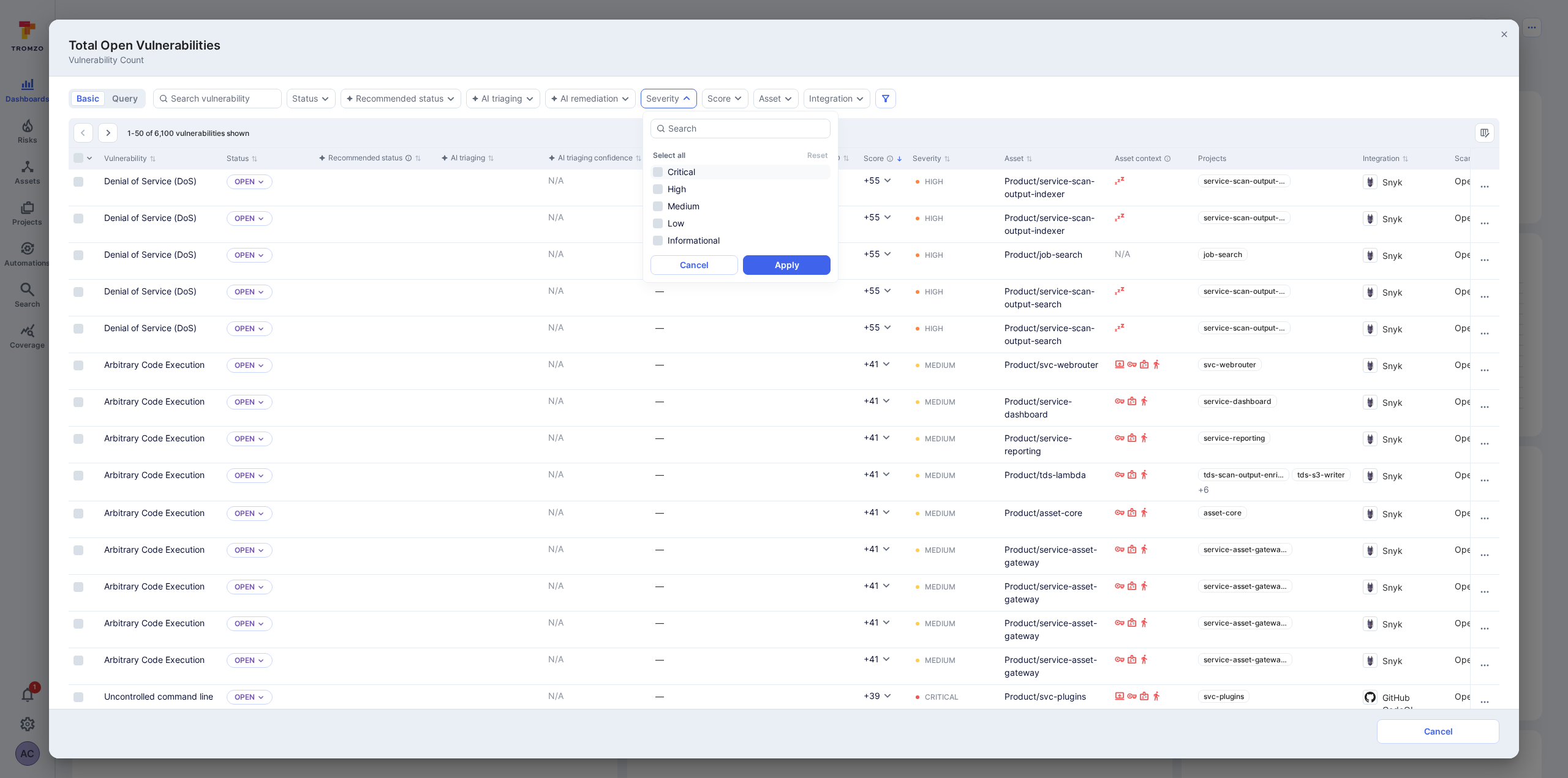
click at [658, 170] on li "Critical" at bounding box center [740, 172] width 180 height 14
click at [655, 187] on li "High" at bounding box center [740, 189] width 180 height 14
click at [781, 270] on button "Apply" at bounding box center [786, 265] width 88 height 20
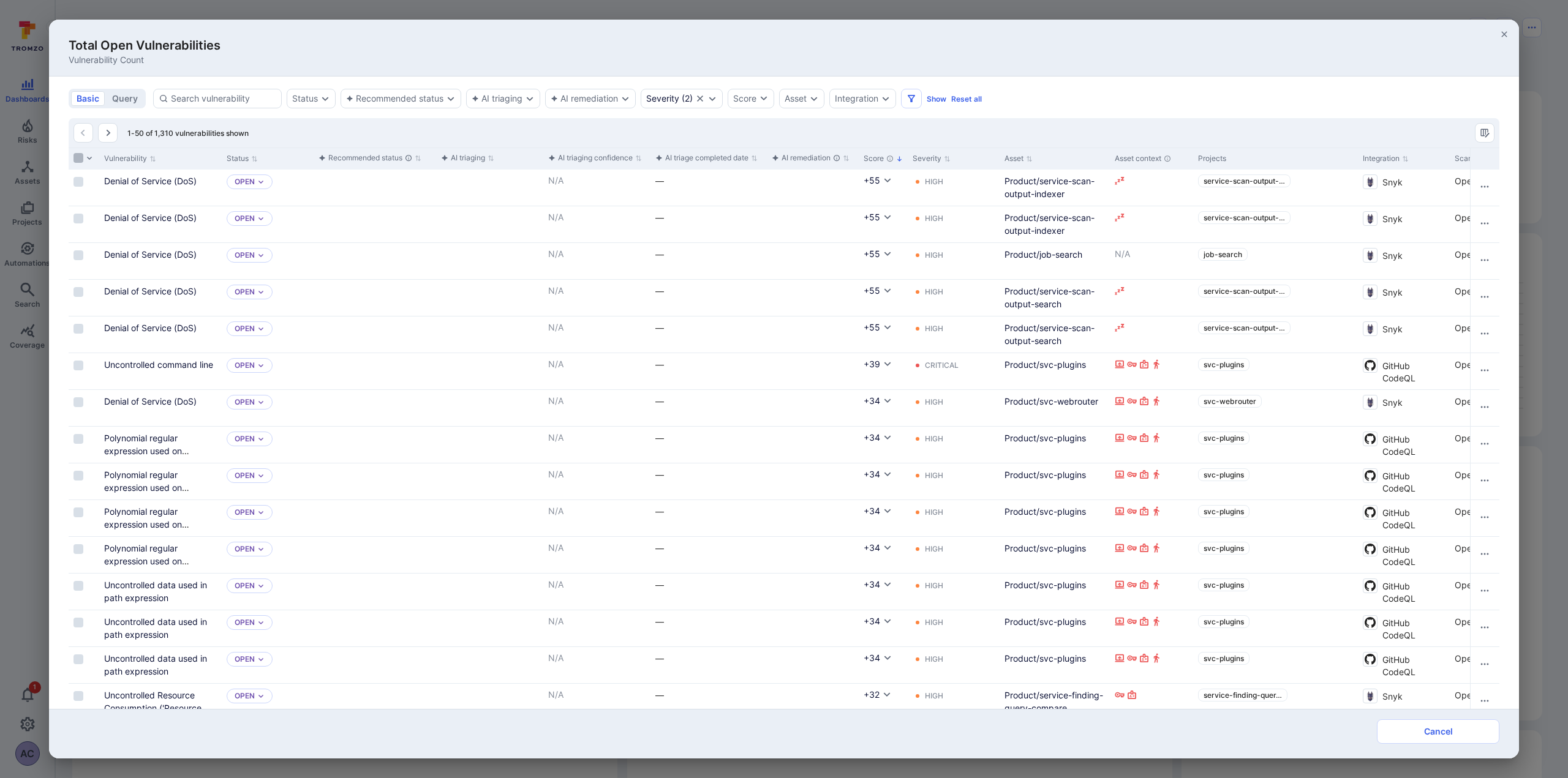
click at [78, 160] on input "Select all rows" at bounding box center [79, 158] width 10 height 10
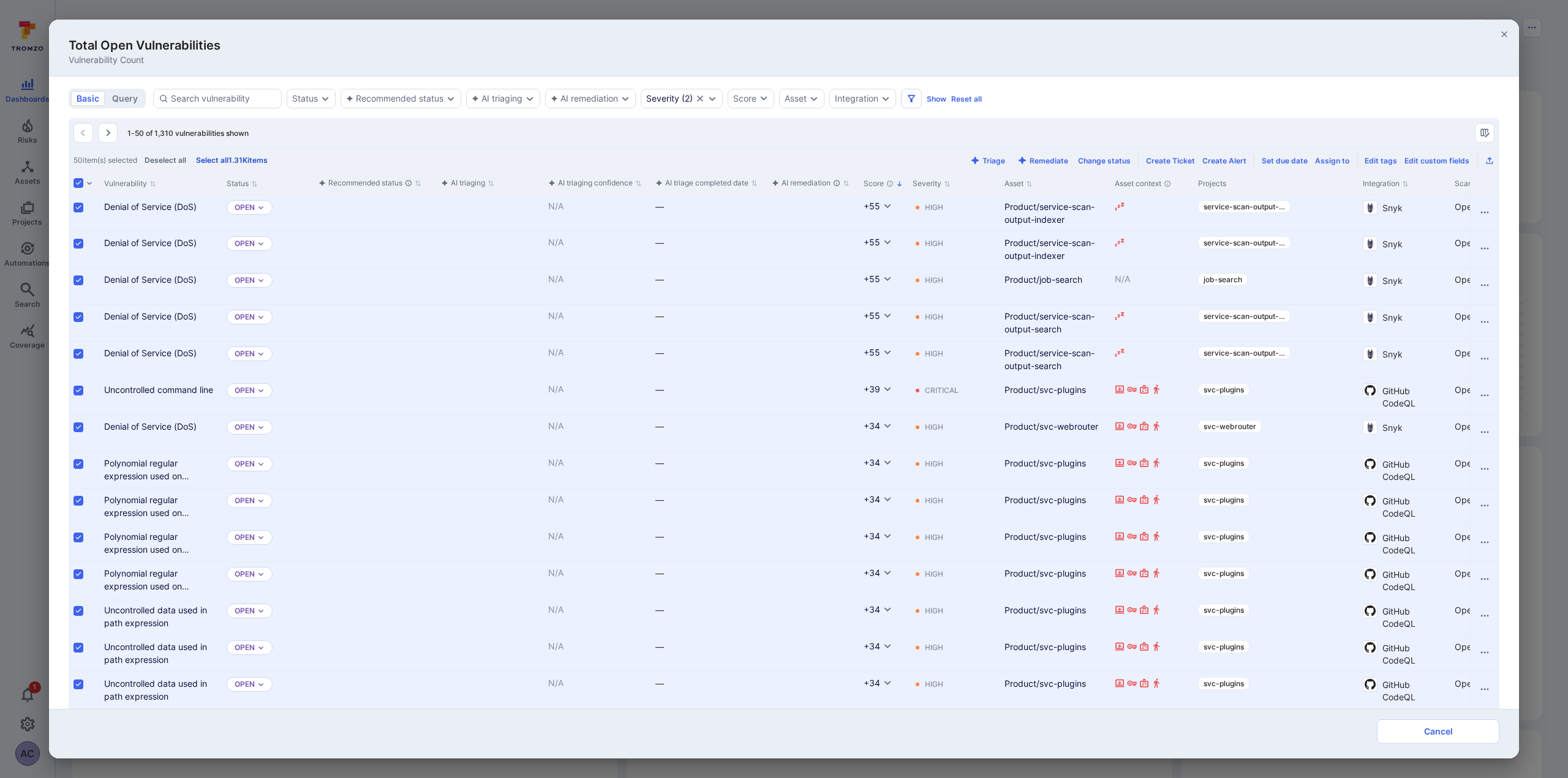
click at [231, 158] on button "Select all 1.31K items" at bounding box center [232, 160] width 77 height 9
click at [1486, 159] on icon "Export as CSV" at bounding box center [1488, 161] width 7 height 7
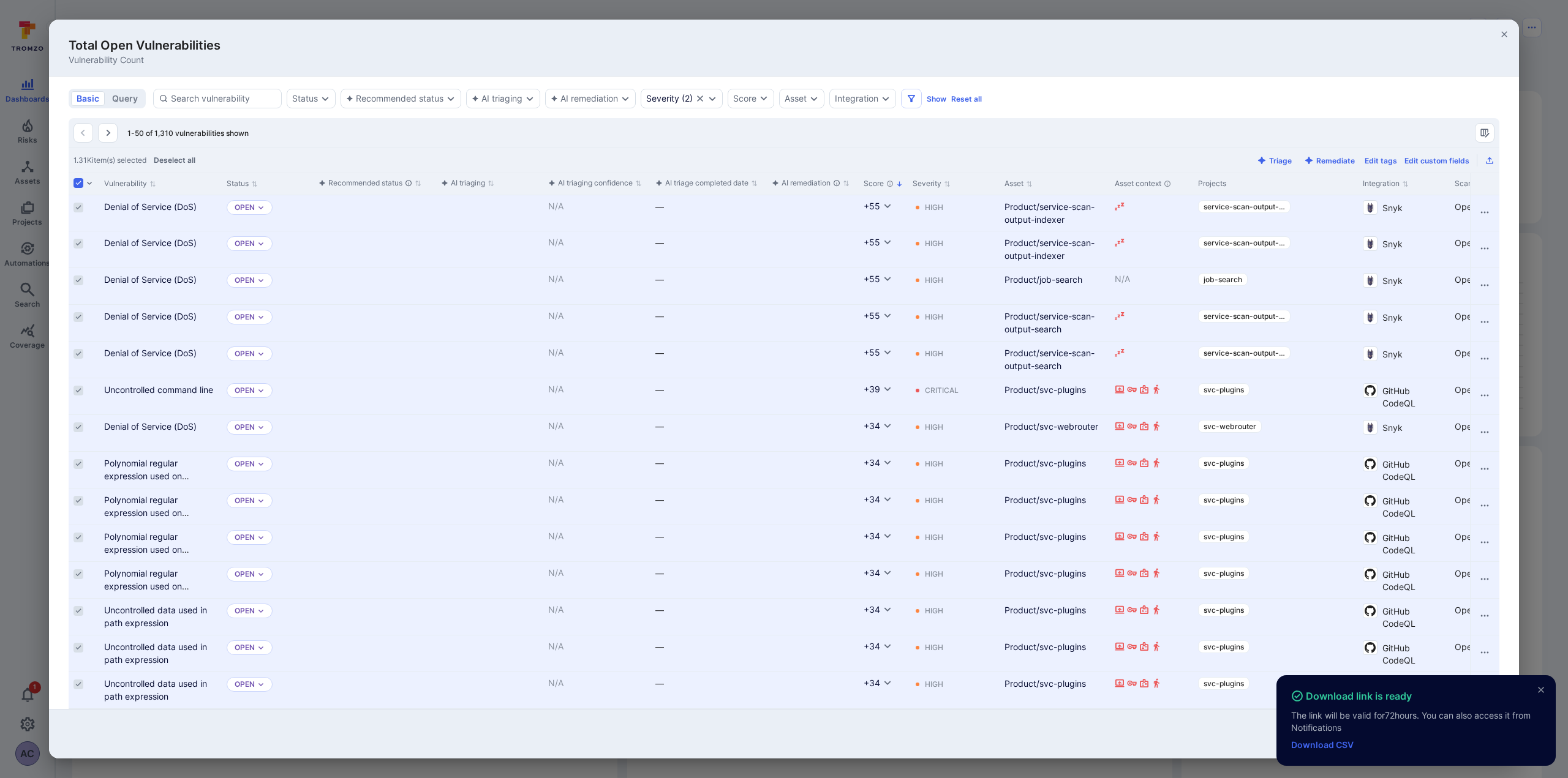
click at [1313, 748] on link "Download CSV" at bounding box center [1322, 745] width 62 height 10
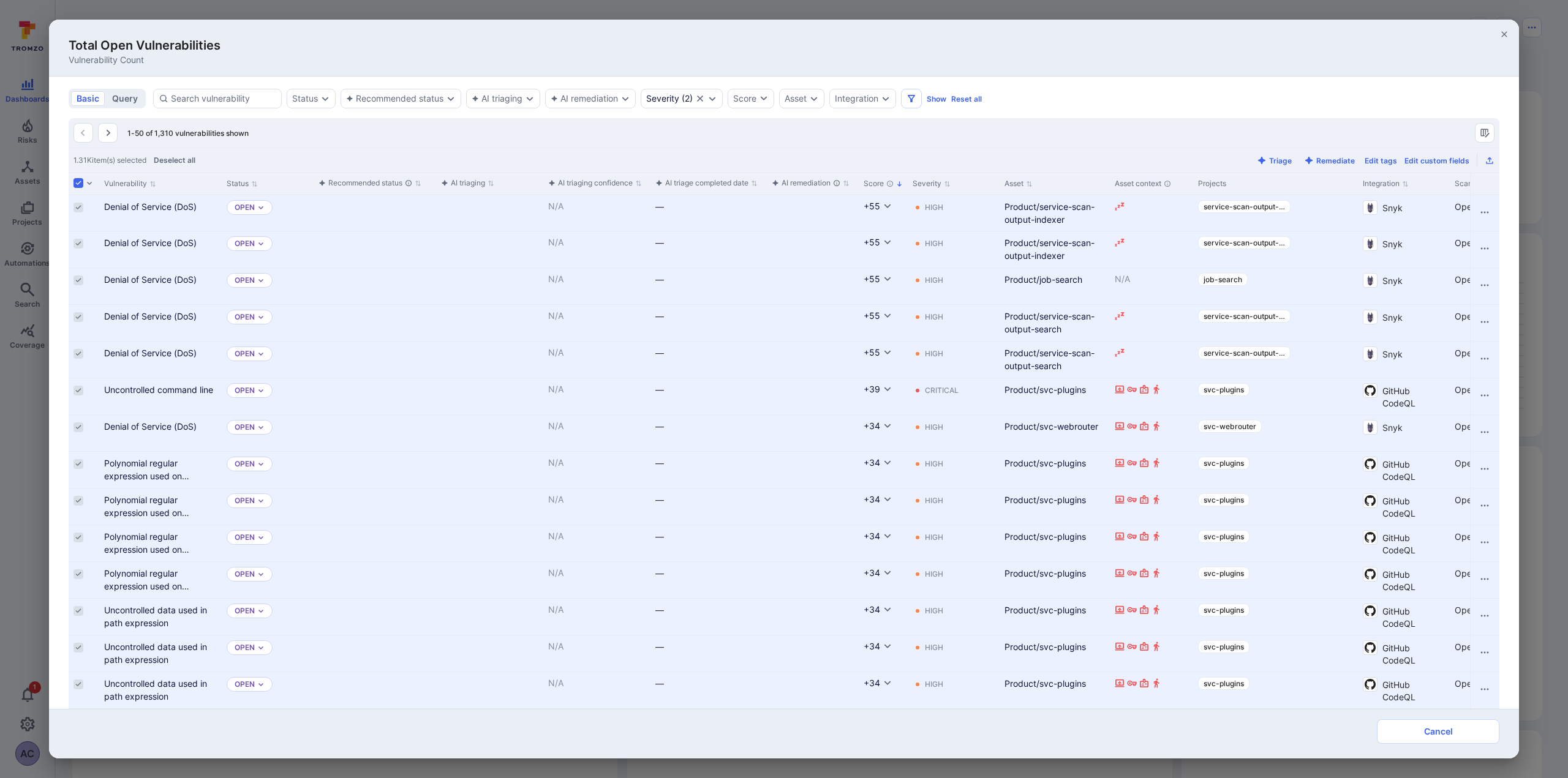
click at [122, 103] on button "query" at bounding box center [124, 98] width 37 height 14
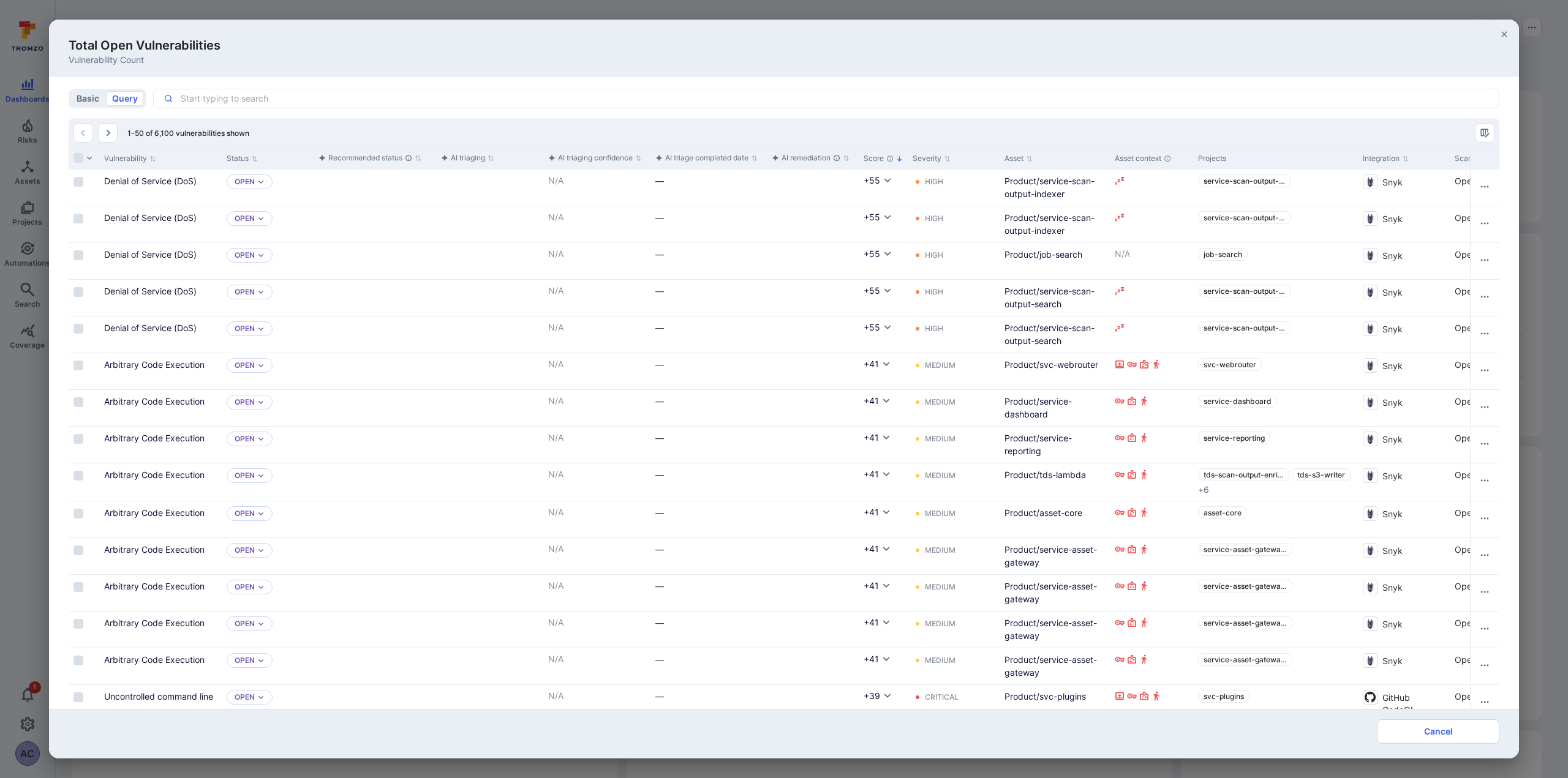
click at [85, 95] on button "basic" at bounding box center [88, 98] width 34 height 14
click at [1501, 33] on icon "button" at bounding box center [1504, 35] width 10 height 10
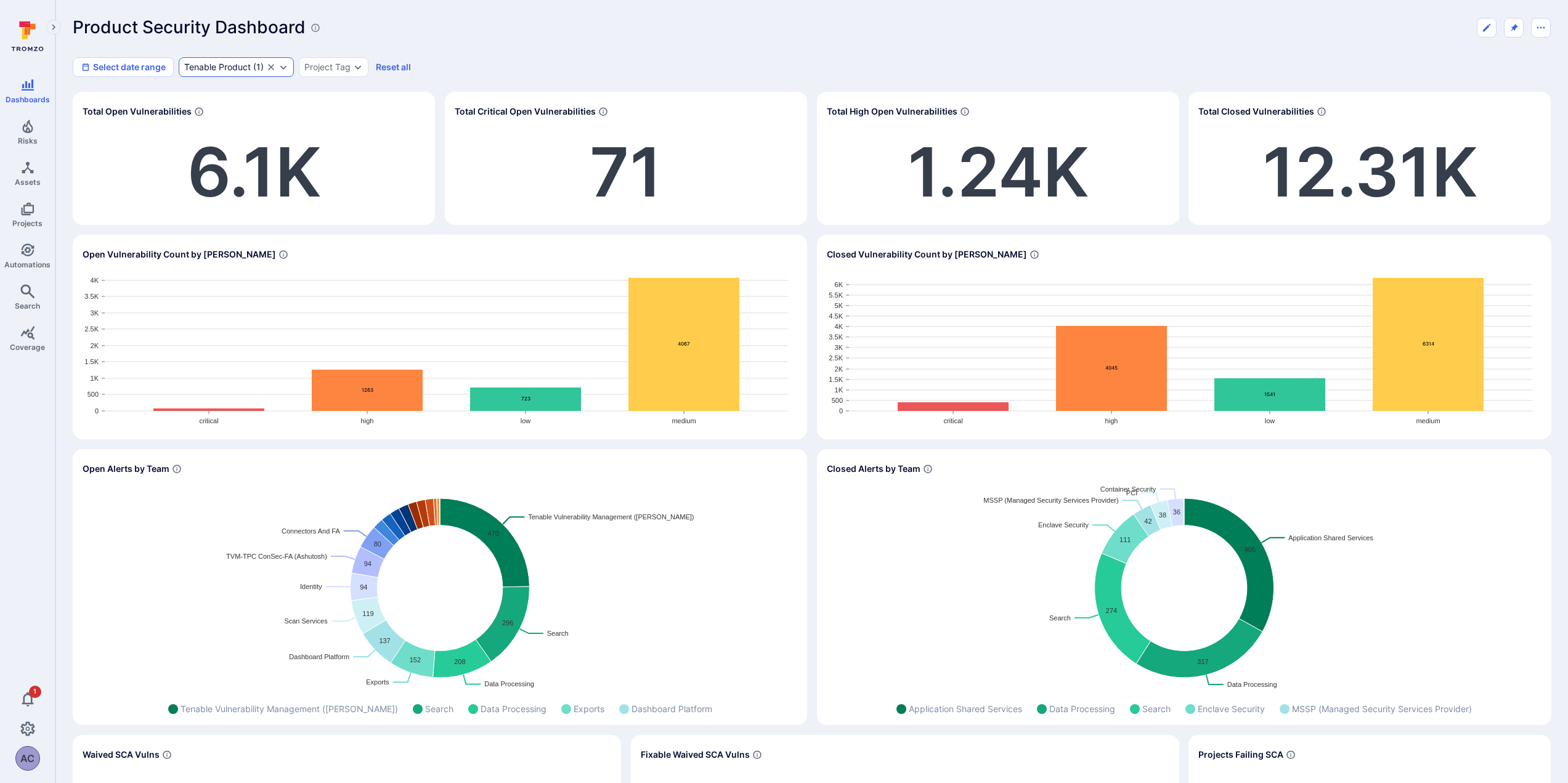
click at [284, 73] on div "Tenable Product ( 1 )" at bounding box center [236, 67] width 115 height 20
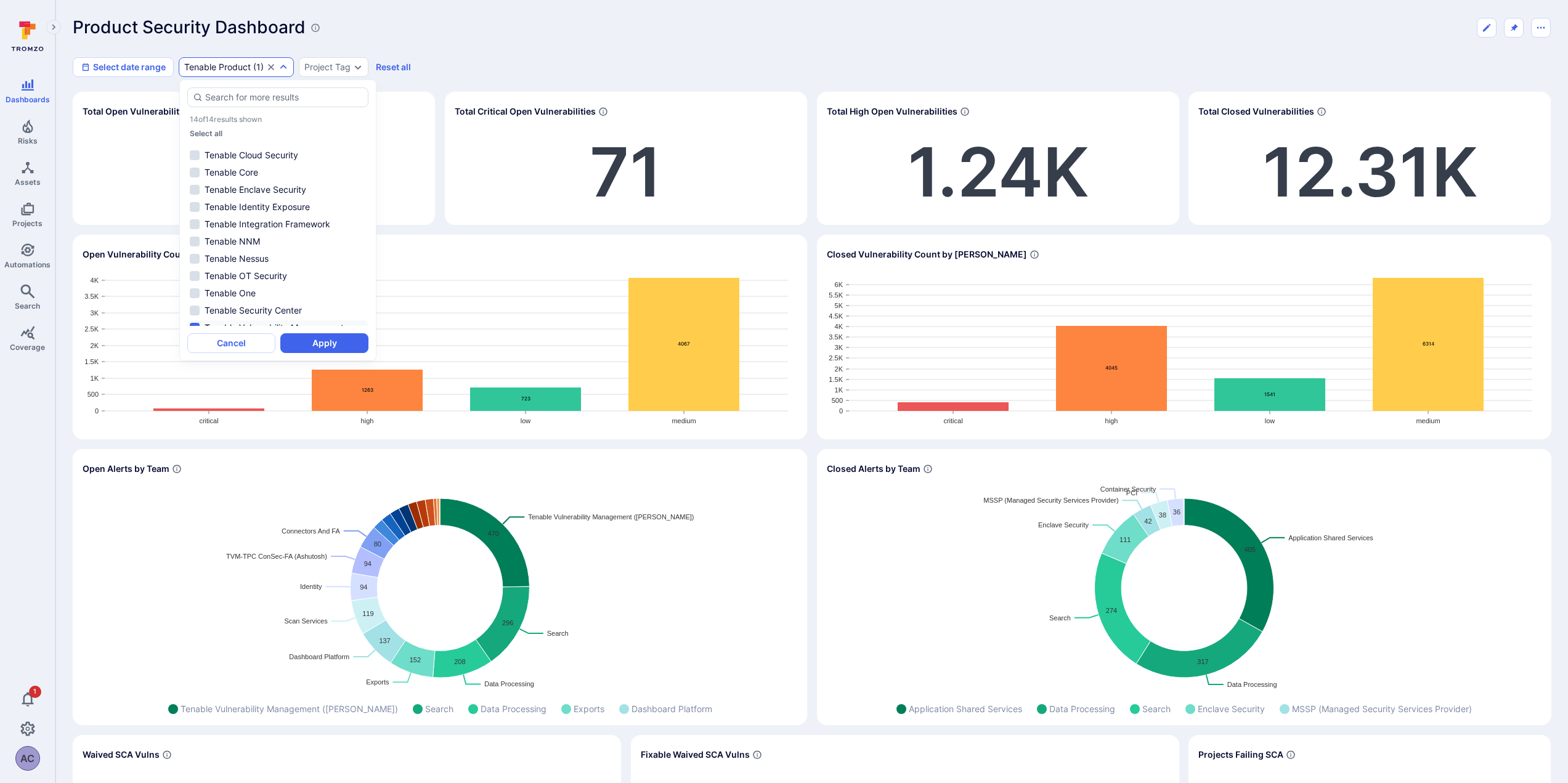
scroll to position [56, 0]
click at [879, 42] on div "Product Security Dashboard Select date range Tenable Product ( 1 ) Project Tag …" at bounding box center [811, 47] width 1478 height 60
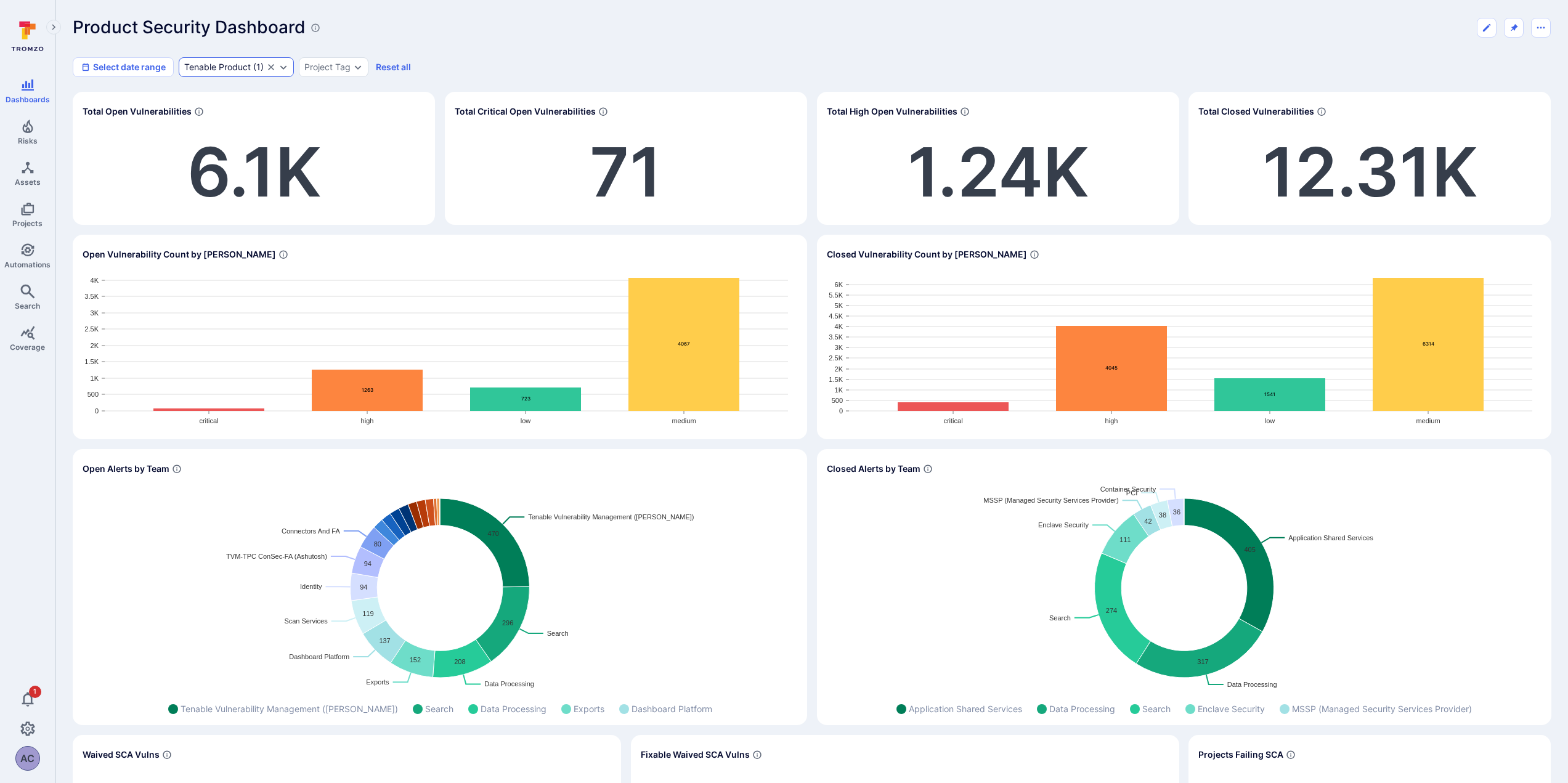
click at [283, 69] on icon "Expand dropdown" at bounding box center [284, 68] width 10 height 10
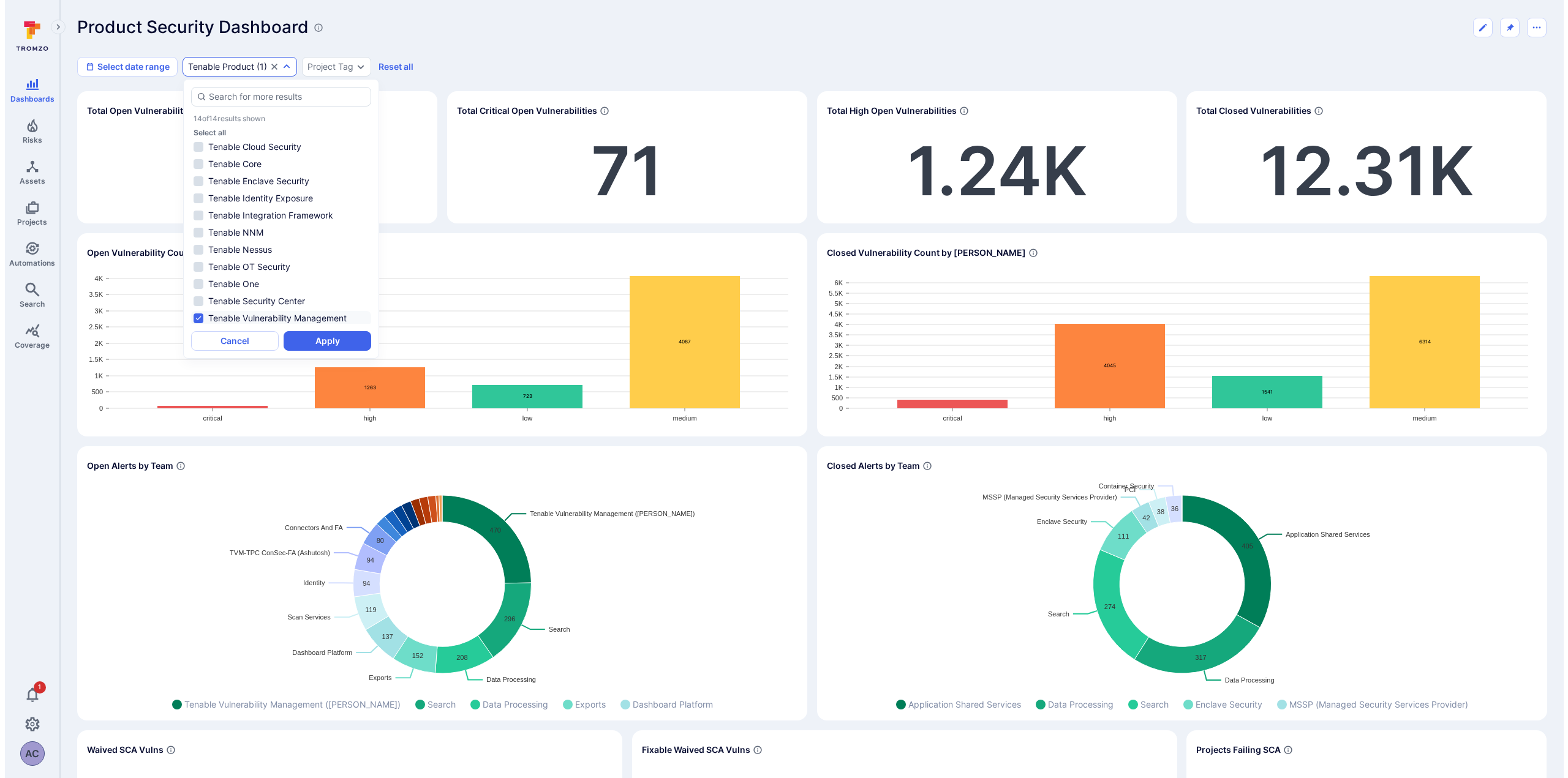
scroll to position [0, 0]
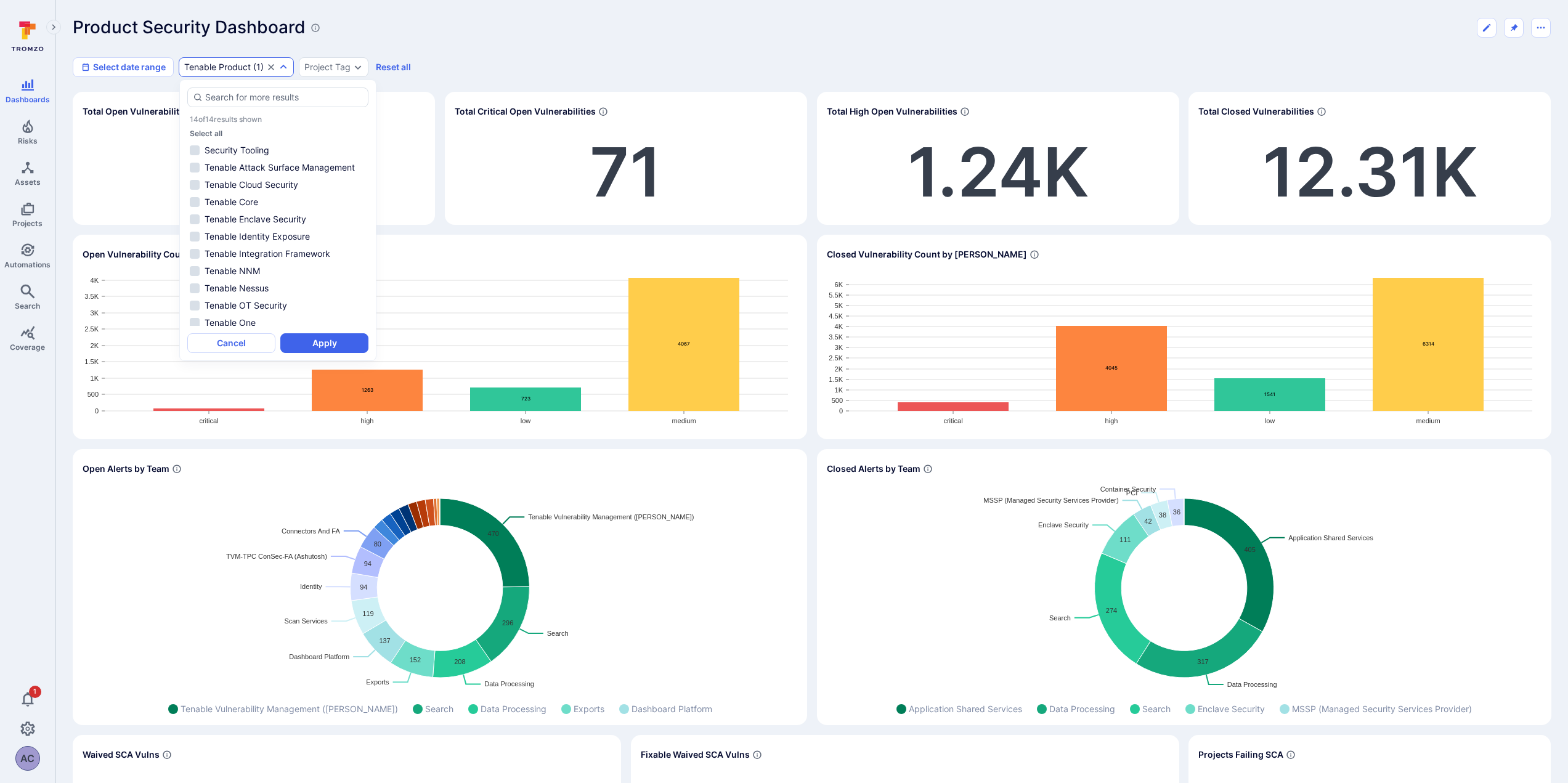
click at [485, 60] on div "Select date range Tenable Product ( 1 ) Project Tag Reset all" at bounding box center [811, 67] width 1478 height 20
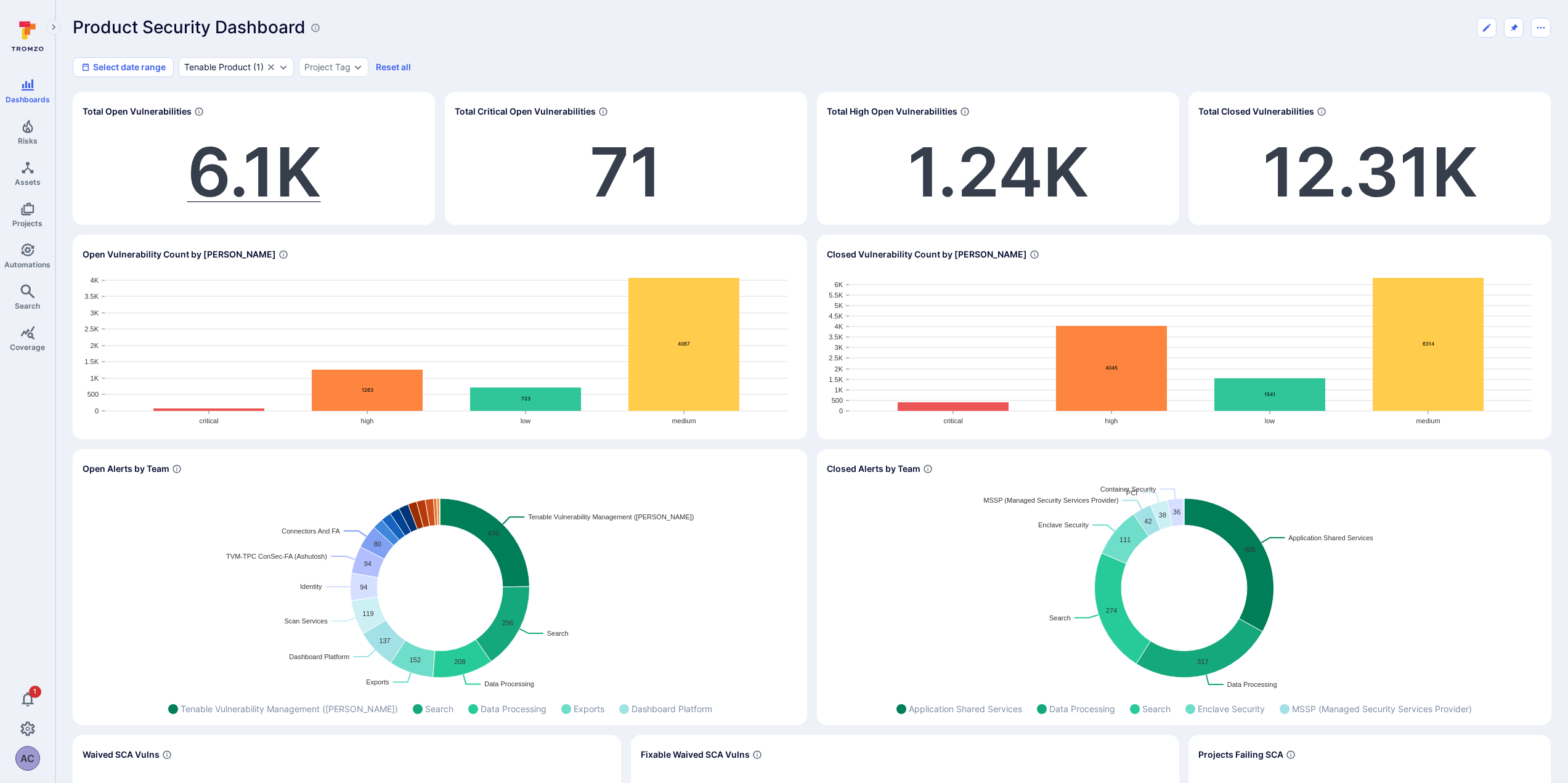
click at [227, 162] on span "6.1K" at bounding box center [254, 172] width 134 height 82
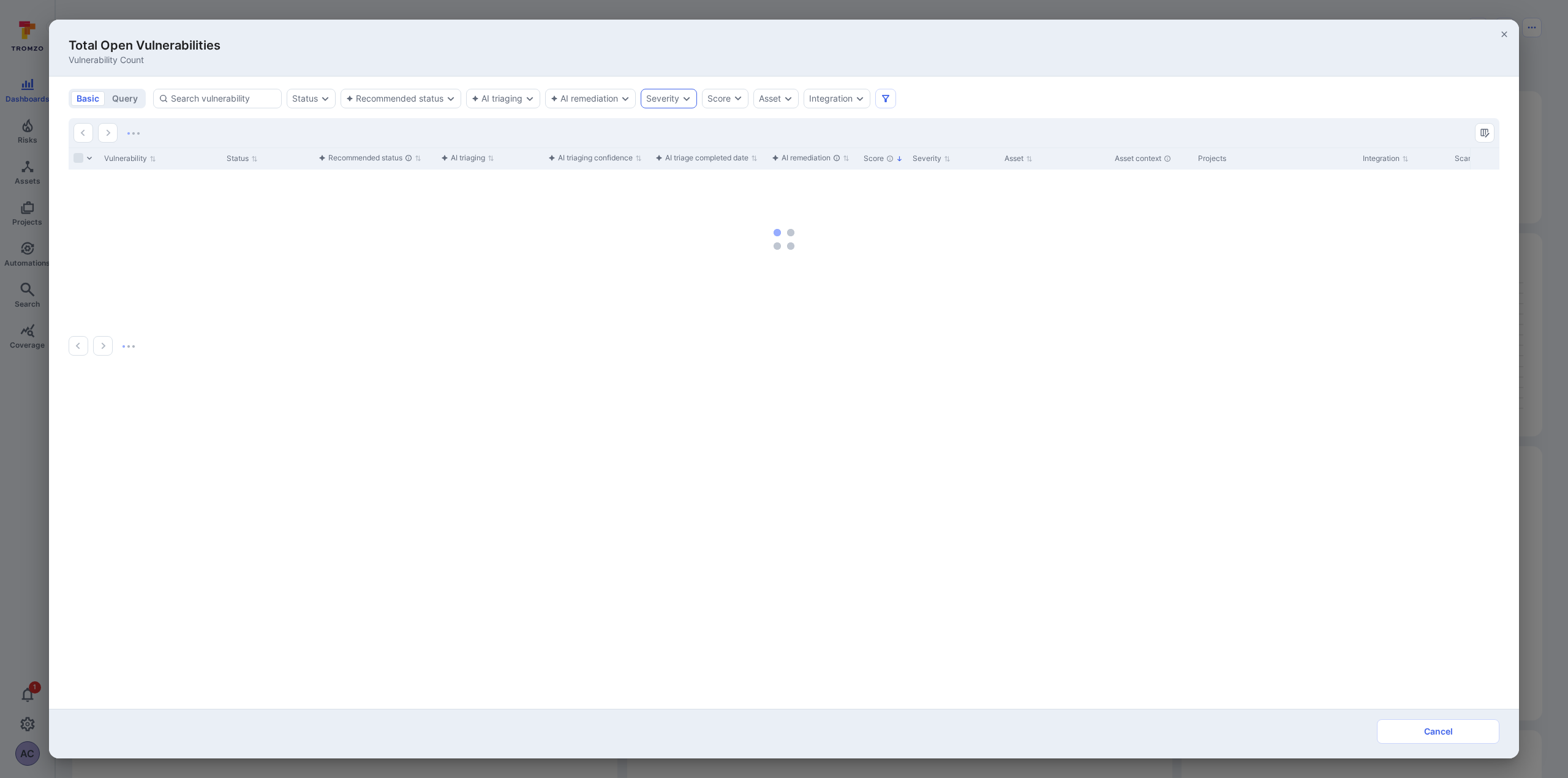
click at [686, 96] on icon "Expand dropdown" at bounding box center [686, 99] width 10 height 10
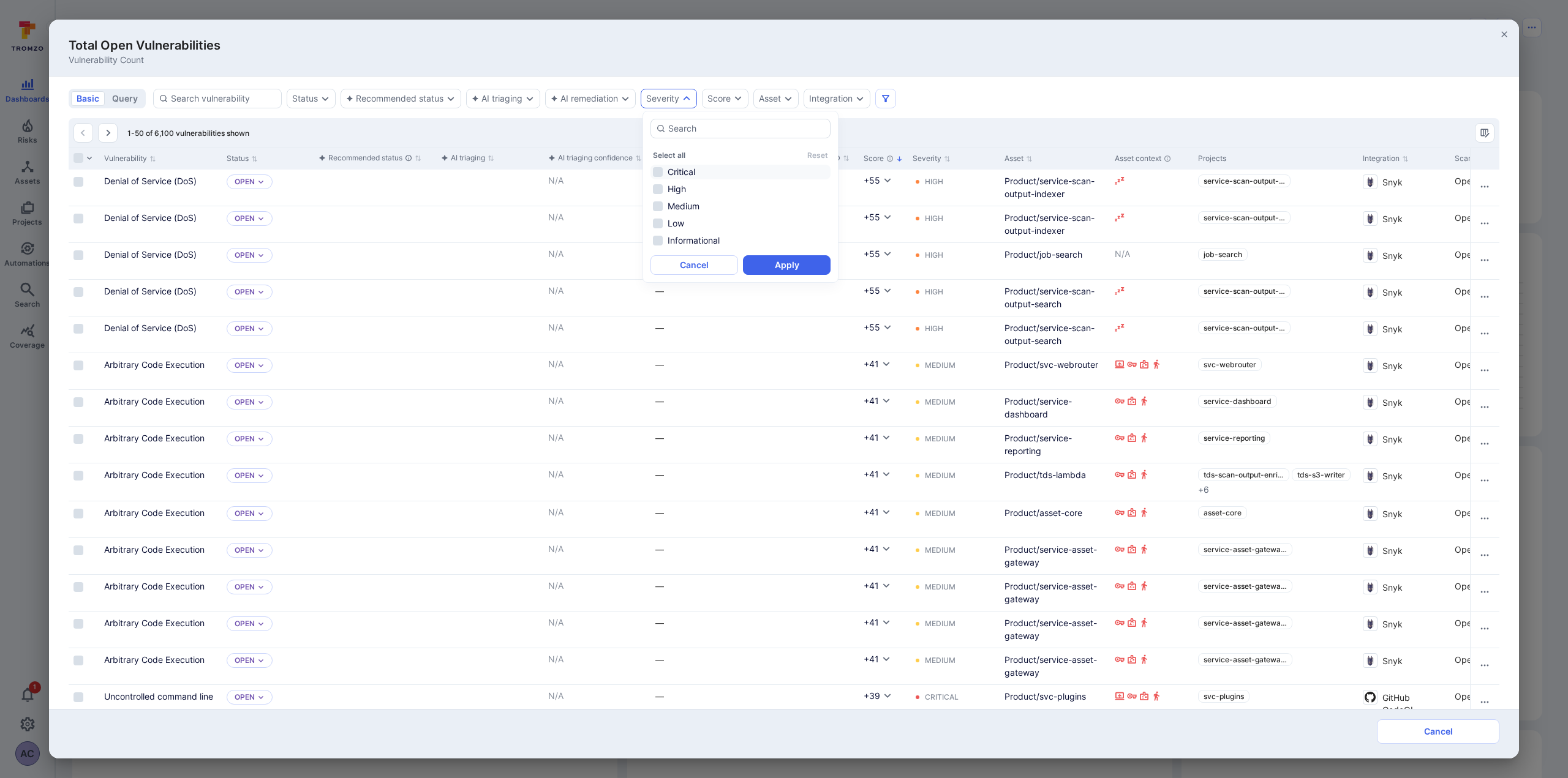
click at [656, 171] on li "Critical" at bounding box center [740, 172] width 180 height 14
click at [662, 191] on li "High" at bounding box center [740, 189] width 180 height 14
click at [791, 264] on button "Apply" at bounding box center [786, 265] width 88 height 20
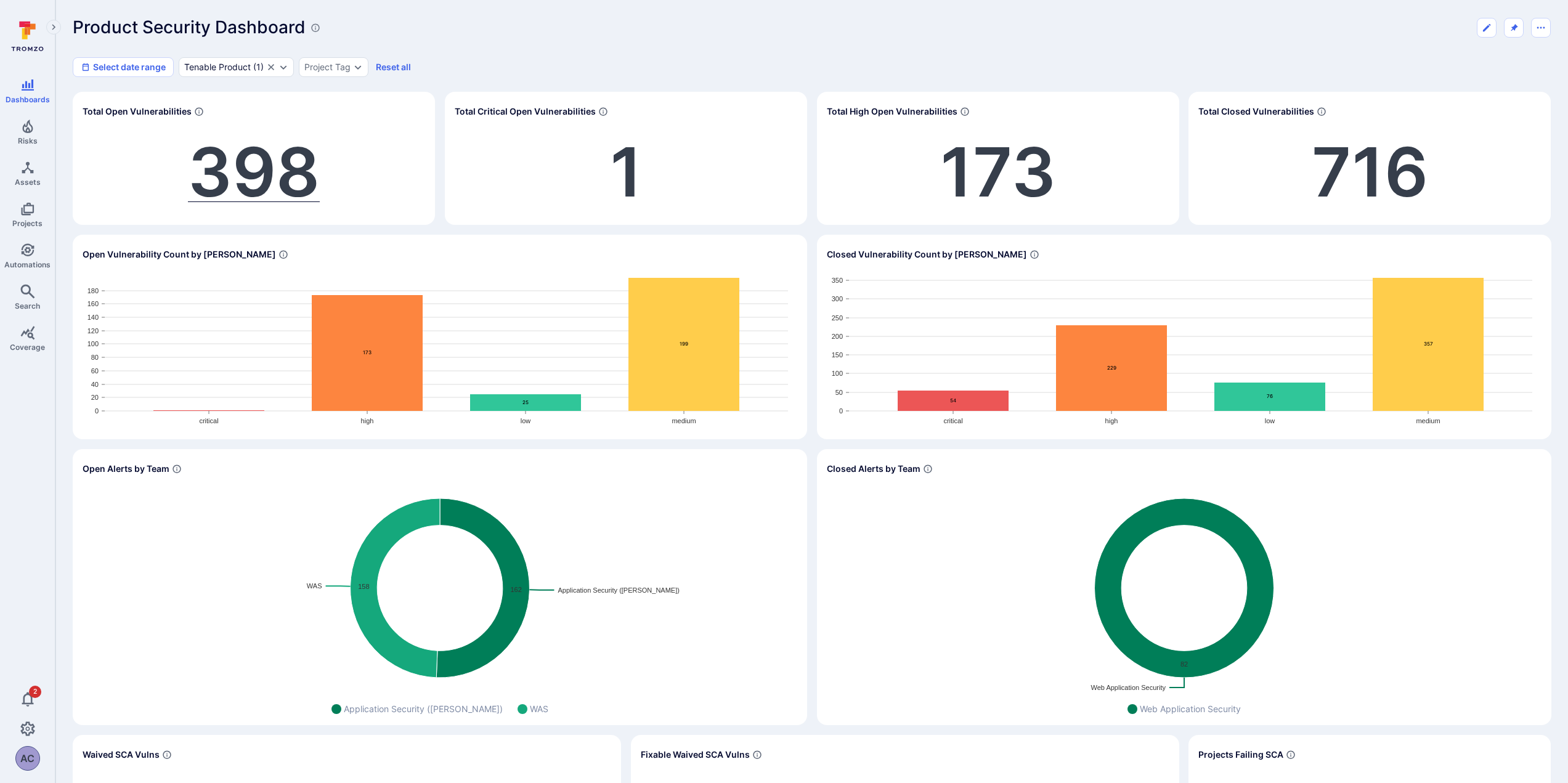
click at [252, 159] on span "398" at bounding box center [253, 172] width 132 height 82
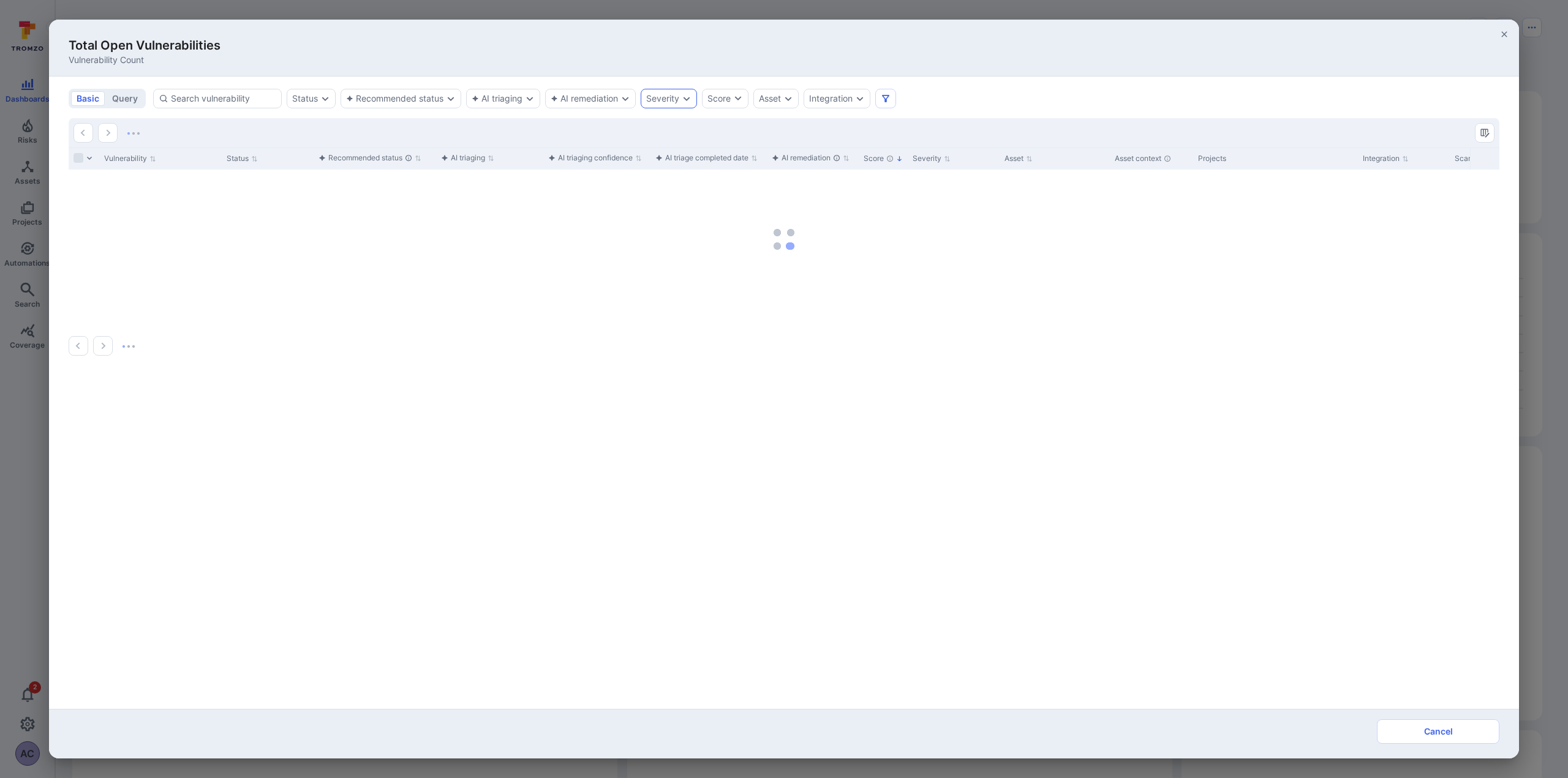
click at [664, 101] on div "Severity" at bounding box center [662, 99] width 33 height 10
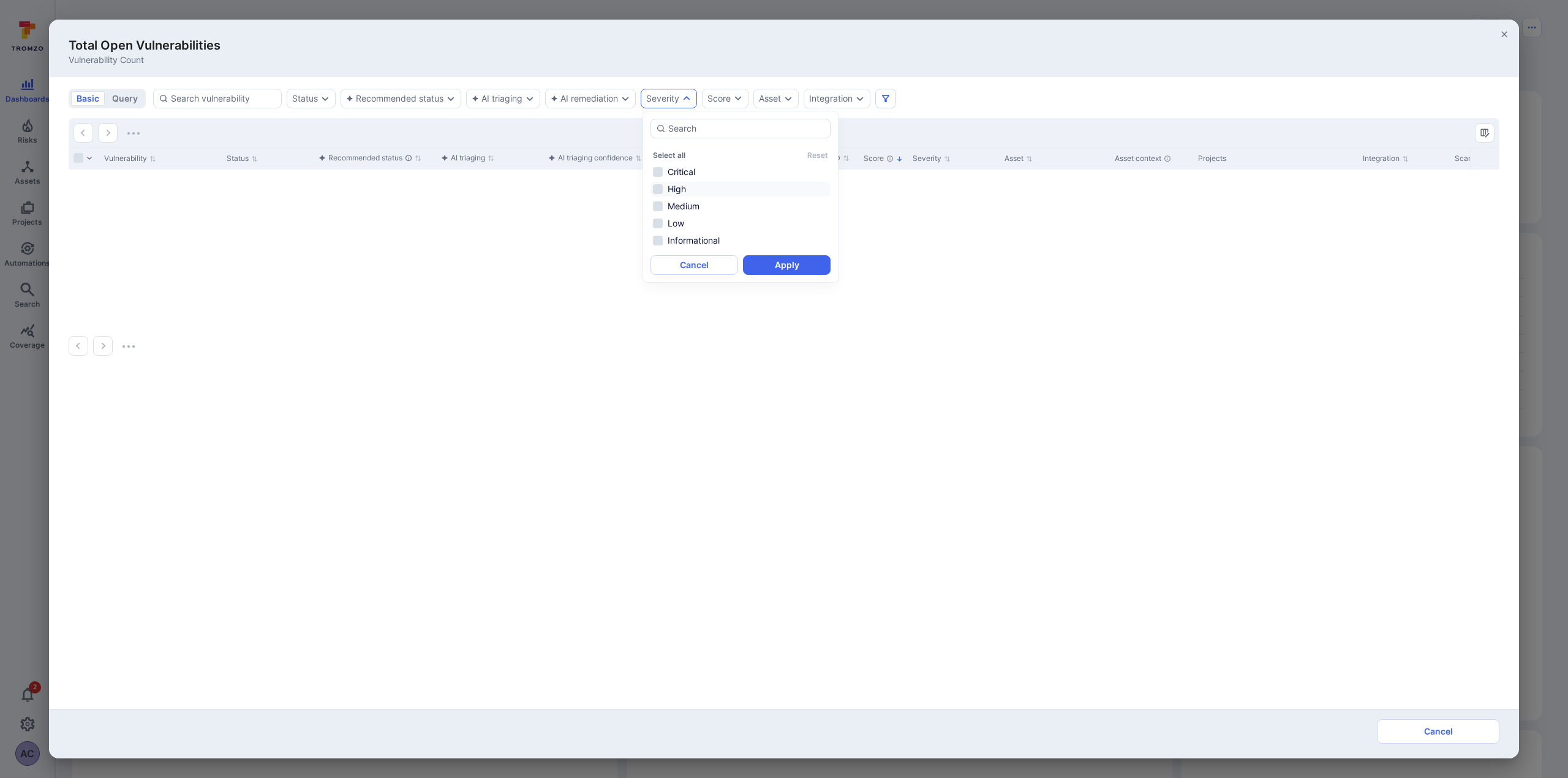
click at [657, 172] on li "Critical" at bounding box center [740, 172] width 180 height 14
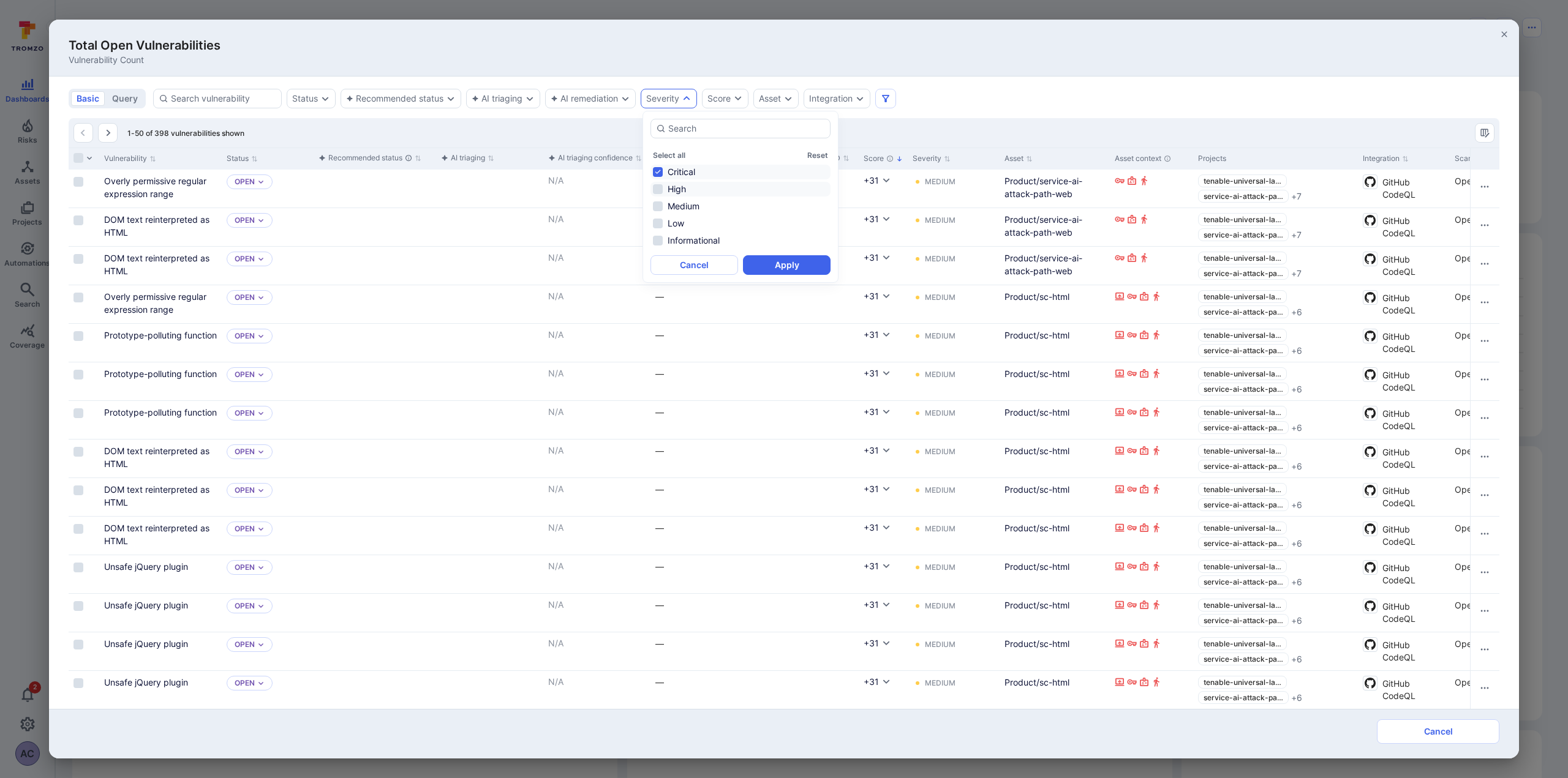
click at [657, 194] on li "High" at bounding box center [740, 189] width 180 height 14
click at [782, 260] on button "Apply" at bounding box center [786, 265] width 88 height 20
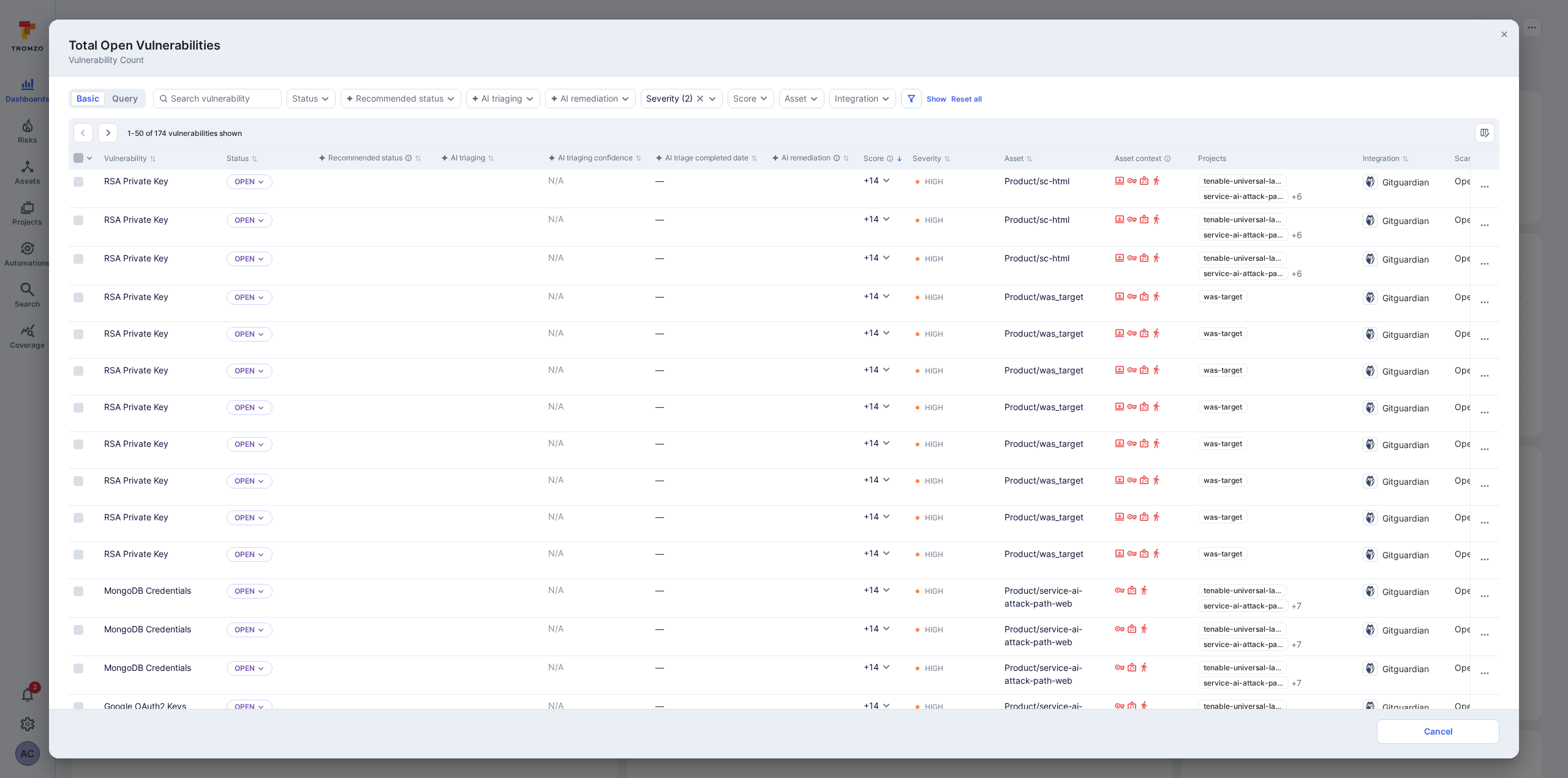
click at [81, 158] on input "Select all rows" at bounding box center [79, 158] width 10 height 10
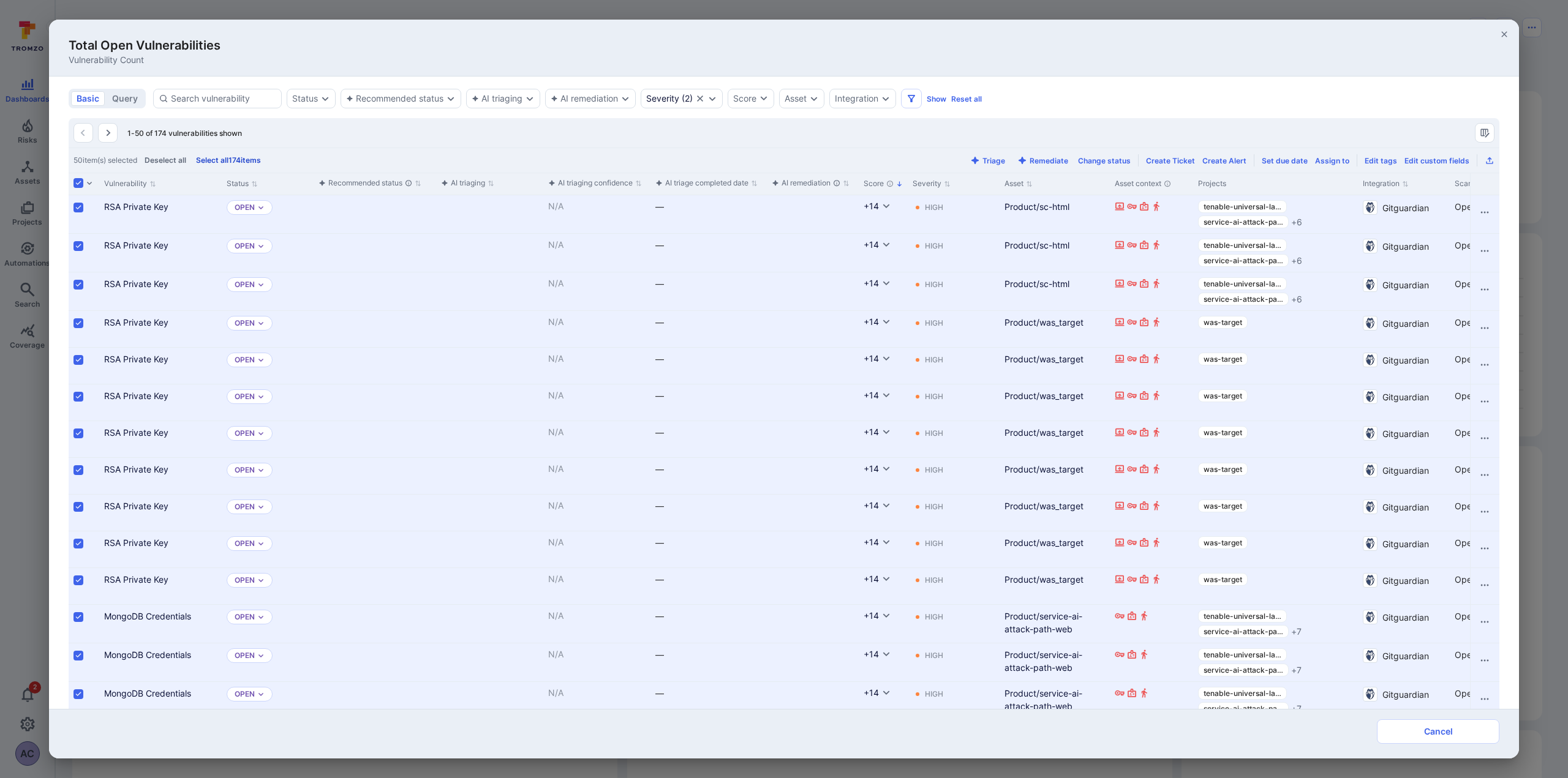
click at [255, 162] on button "Select all 174 items" at bounding box center [229, 160] width 70 height 9
click at [1485, 158] on icon "Export as CSV" at bounding box center [1490, 161] width 10 height 10
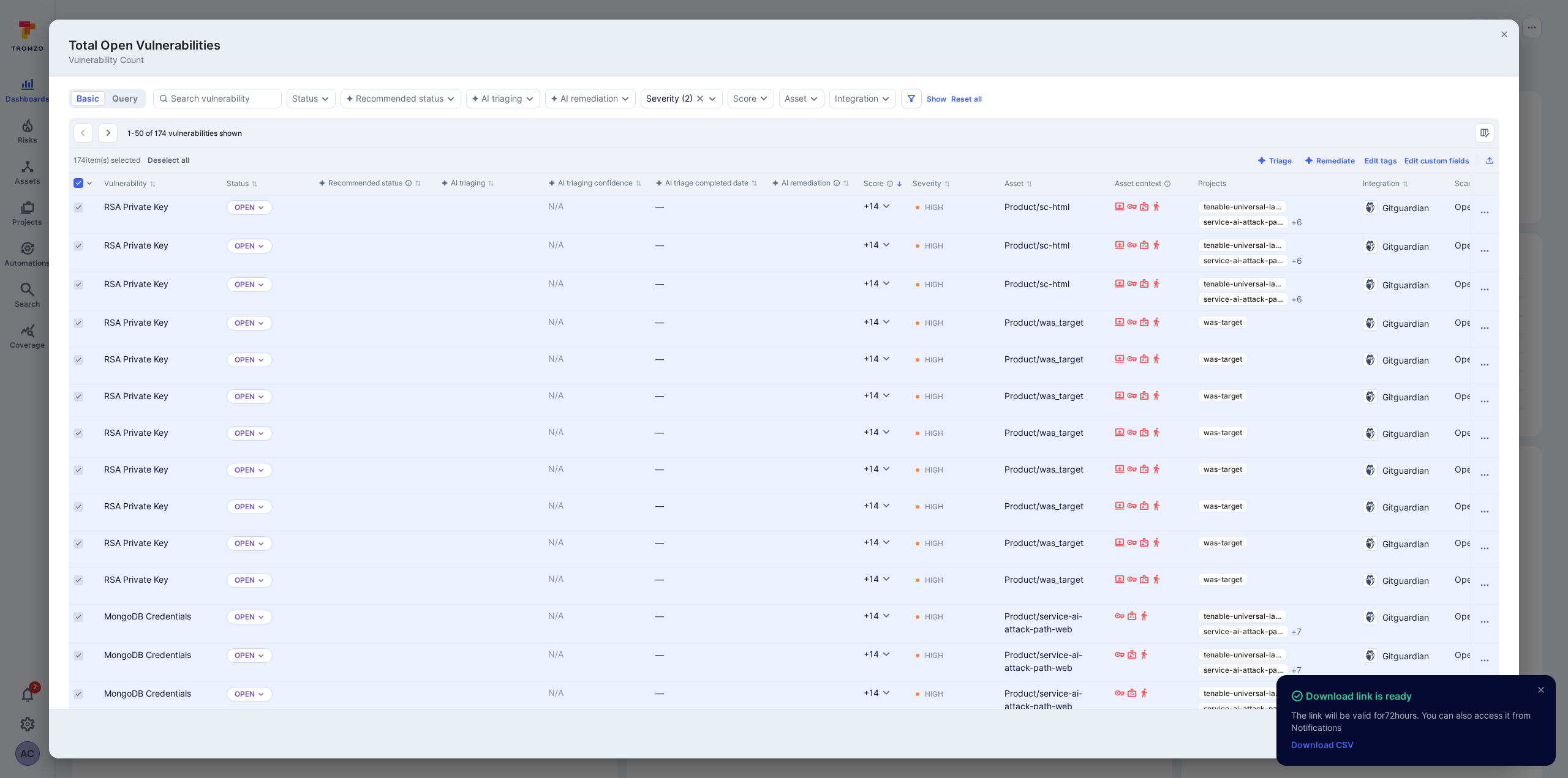
click at [1311, 749] on link "Download CSV" at bounding box center [1322, 745] width 62 height 10
